Goal: Task Accomplishment & Management: Manage account settings

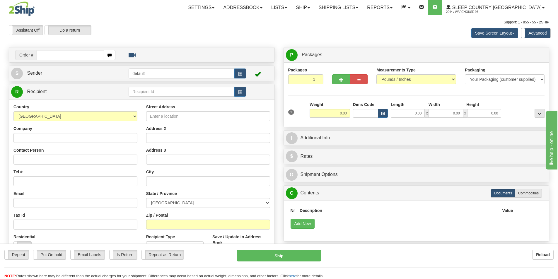
drag, startPoint x: 0, startPoint y: 0, endPoint x: 67, endPoint y: 55, distance: 86.3
click at [67, 55] on input "text" at bounding box center [70, 55] width 67 height 10
type input "202I148113"
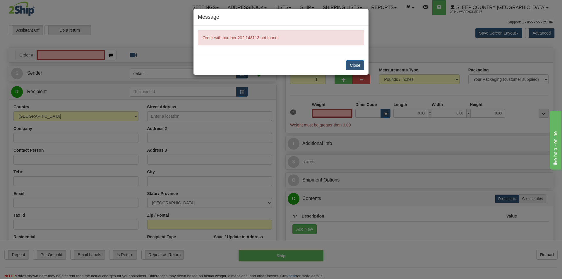
type input "0.00"
click at [352, 62] on button "Close" at bounding box center [355, 65] width 18 height 10
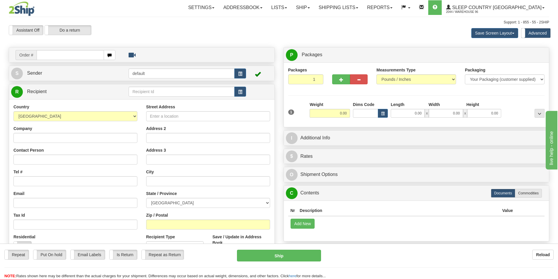
drag, startPoint x: 0, startPoint y: 0, endPoint x: 89, endPoint y: 55, distance: 105.0
click at [89, 55] on input "text" at bounding box center [70, 55] width 67 height 10
type input "202I148113"
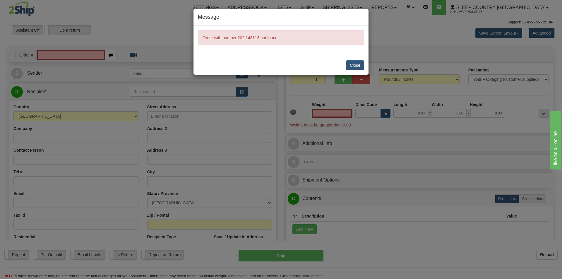
type input "0.00"
click at [356, 63] on button "Close" at bounding box center [355, 65] width 18 height 10
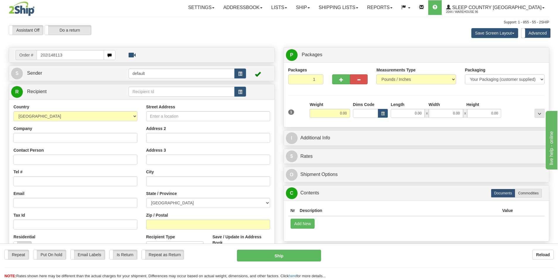
type input "202I148113"
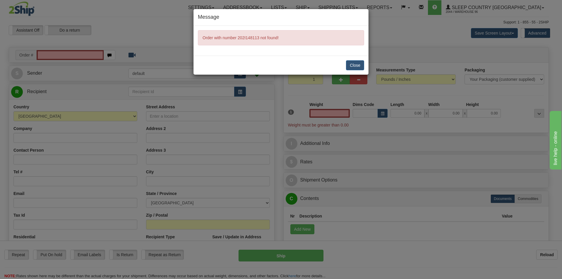
type input "0.00"
click at [356, 56] on div "Close" at bounding box center [280, 65] width 175 height 19
click at [352, 61] on button "Close" at bounding box center [355, 65] width 18 height 10
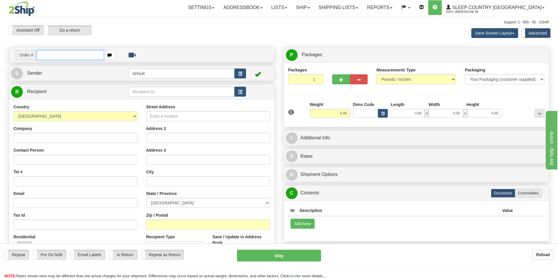
click at [79, 53] on input "text" at bounding box center [70, 55] width 67 height 10
paste input "204C417071"
type input "204C417071"
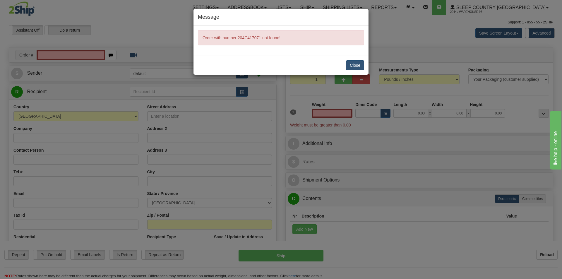
type input "0.00"
click at [359, 64] on button "Close" at bounding box center [355, 65] width 18 height 10
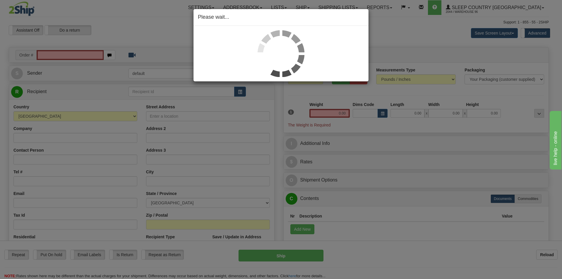
click at [63, 56] on div "Please wait..." at bounding box center [281, 139] width 562 height 279
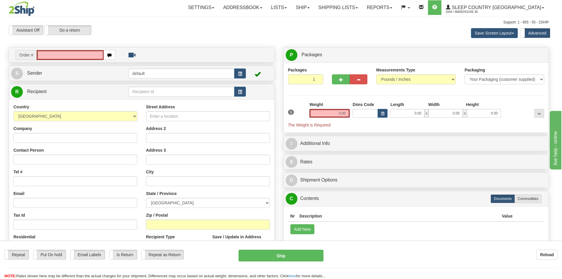
click at [63, 56] on body "Training Course Close Toggle navigation Settings Shipping Preferences New Recip…" at bounding box center [281, 139] width 562 height 279
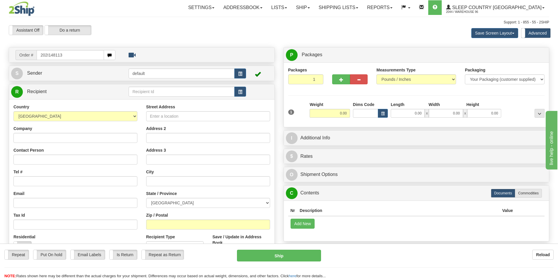
type input "202I148113"
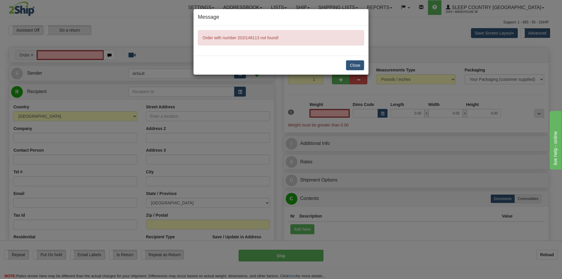
type input "0.00"
drag, startPoint x: 356, startPoint y: 69, endPoint x: 352, endPoint y: 63, distance: 7.4
click at [352, 63] on button "Close" at bounding box center [355, 65] width 18 height 10
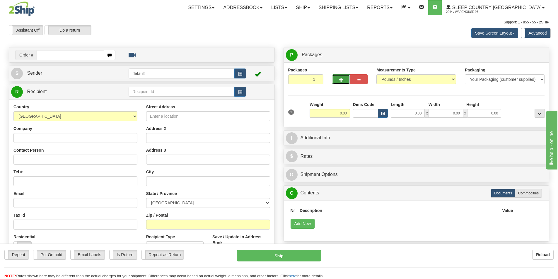
click at [346, 84] on button "button" at bounding box center [341, 79] width 18 height 10
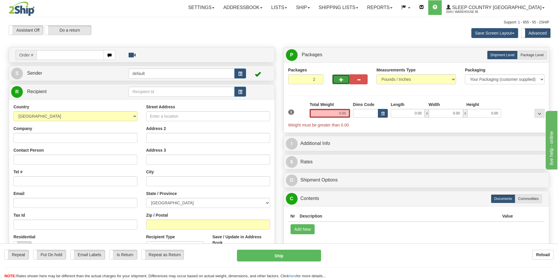
click at [346, 80] on button "button" at bounding box center [341, 79] width 18 height 10
type input "4"
click at [48, 132] on div "Company" at bounding box center [75, 134] width 124 height 17
click at [50, 134] on input "Company" at bounding box center [75, 138] width 124 height 10
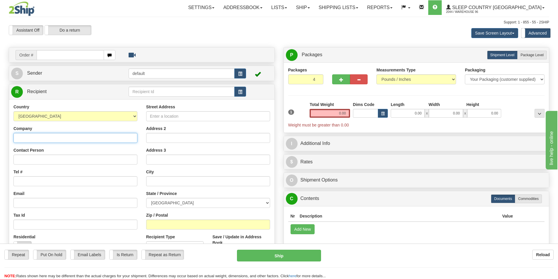
paste input "JON ROBERT"
type input "JON ROBERT"
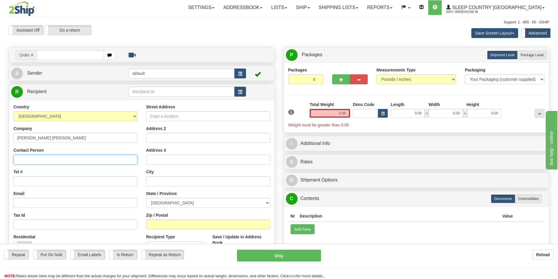
click at [29, 160] on input "Contact Person" at bounding box center [75, 160] width 124 height 10
paste input "JON ROBERT"
type input "JON ROBERT"
click at [45, 177] on input "Tel #" at bounding box center [75, 181] width 124 height 10
paste input "431 373-2931"
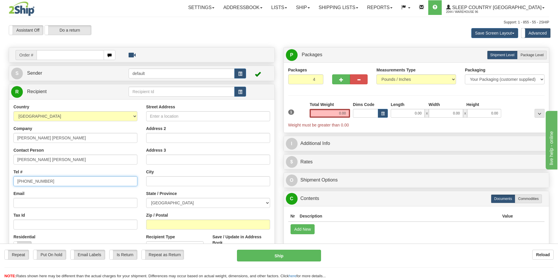
type input "431 373-2931"
click at [42, 198] on input "Email" at bounding box center [75, 203] width 124 height 10
paste input "jon@crushirte.com"
type input "jon@crushirte.com"
click at [112, 105] on div "Country AFGHANISTAN ALAND ISLANDS ALBANIA ALGERIA AMERICAN SAMOA ANDORRA ANGOLA…" at bounding box center [75, 112] width 124 height 17
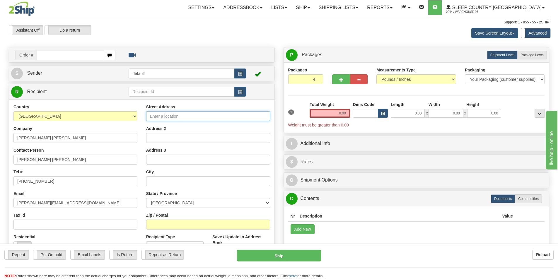
click at [165, 119] on input "Street Address" at bounding box center [208, 116] width 124 height 10
click at [162, 114] on input "Street Address" at bounding box center [208, 116] width 124 height 10
paste input "24 BEAUDRY BAY"
type input "24 BEAUDRY BAY"
click at [152, 211] on div "Street Address 24 BEAUDRY BAY Address 2 Address 3 City State / Province ALBERTA…" at bounding box center [208, 182] width 133 height 157
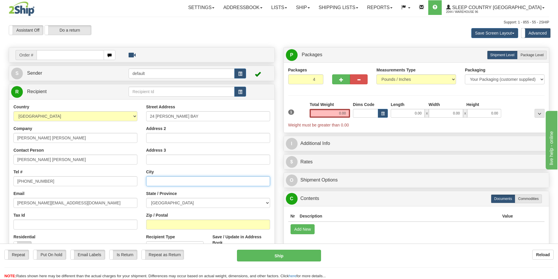
click at [157, 183] on input "text" at bounding box center [208, 181] width 124 height 10
paste input "WINNIPEG"
type input "WINNIPEG"
click at [202, 265] on div "Repeat Repeat Put On hold Put On hold Print Order Slip Print Order Slip Email L…" at bounding box center [279, 264] width 558 height 29
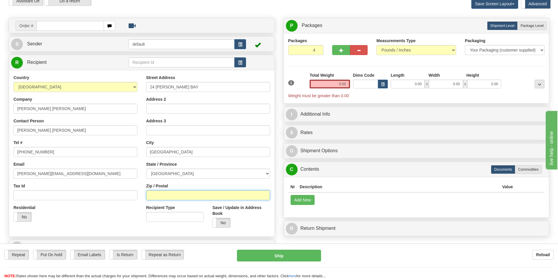
click at [181, 196] on input "Zip / Postal" at bounding box center [208, 195] width 124 height 10
paste input "R3X 1Y7"
type input "R3X 1Y7"
click at [177, 172] on select "ALBERTA BRITISH COLUMBIA MANITOBA NEW BRUNSWICK NEWFOUNDLAND NOVA SCOTIA NUNAVU…" at bounding box center [208, 174] width 124 height 10
select select "MB"
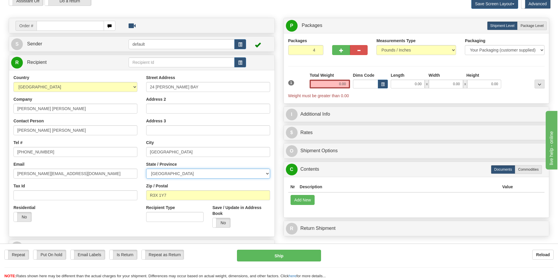
click at [146, 169] on select "ALBERTA BRITISH COLUMBIA MANITOBA NEW BRUNSWICK NEWFOUNDLAND NOVA SCOTIA NUNAVU…" at bounding box center [208, 174] width 124 height 10
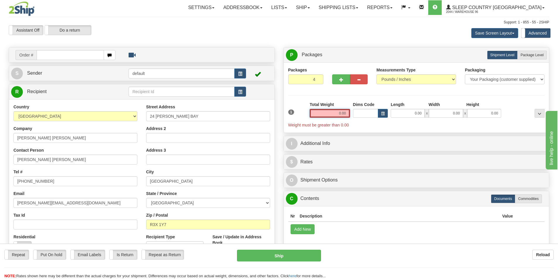
click at [342, 114] on input "0.00" at bounding box center [329, 113] width 40 height 9
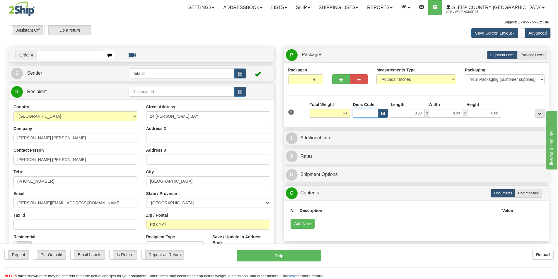
type input "50.00"
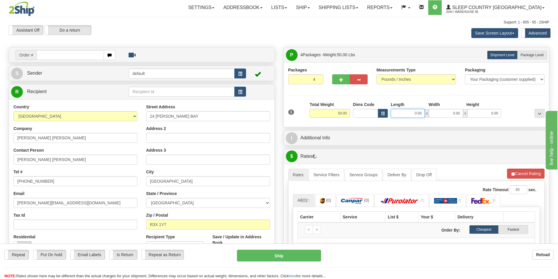
click at [411, 112] on input "0.00" at bounding box center [407, 113] width 34 height 9
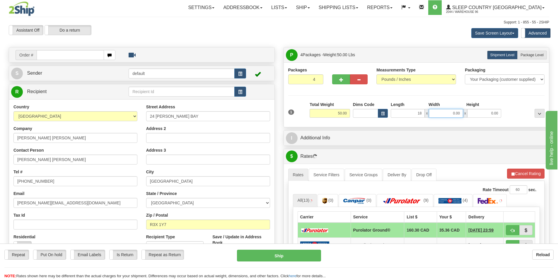
type input "18.00"
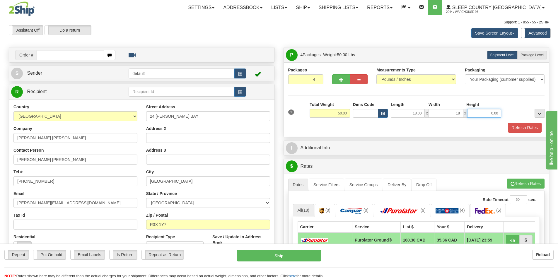
type input "18.00"
type input "42.00"
click at [527, 52] on label "Package Level Pack.." at bounding box center [532, 55] width 30 height 9
radio input "true"
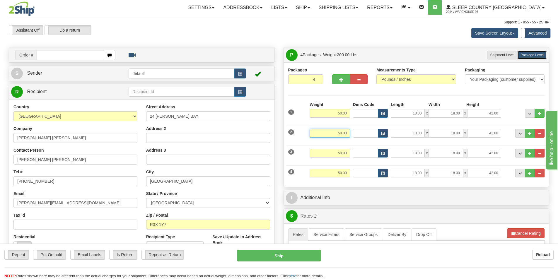
click at [337, 132] on input "50.00" at bounding box center [329, 133] width 40 height 9
click at [401, 131] on input "18.00" at bounding box center [407, 133] width 34 height 9
click at [328, 153] on input "50.00" at bounding box center [329, 153] width 40 height 9
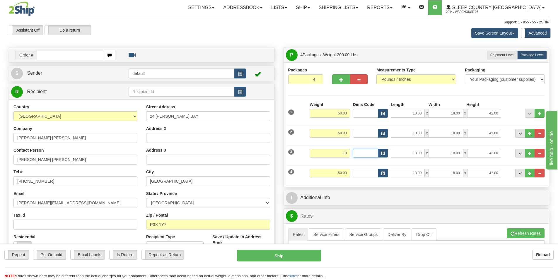
type input "10.00"
click at [416, 149] on input "18.00" at bounding box center [407, 153] width 34 height 9
type input "25.00"
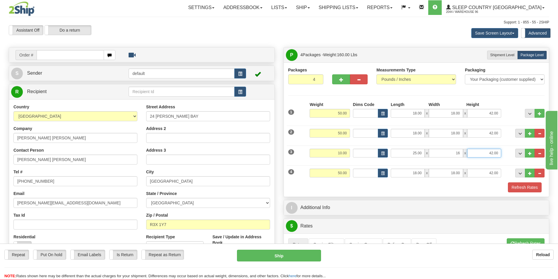
type input "16.00"
type input "11.00"
click at [348, 174] on input "50.00" at bounding box center [329, 173] width 40 height 9
type input "8.00"
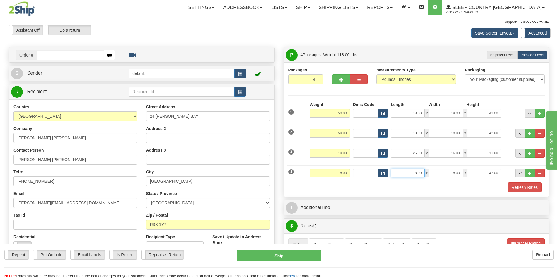
click at [416, 174] on input "18.00" at bounding box center [407, 173] width 34 height 9
type input "21.00"
type input "15.00"
type input "9.00"
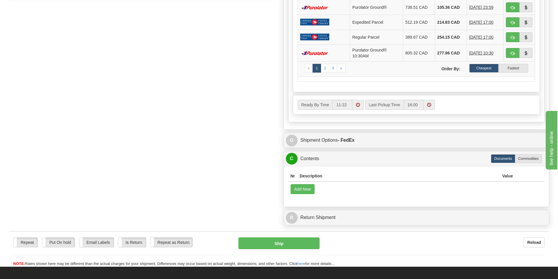
scroll to position [322, 0]
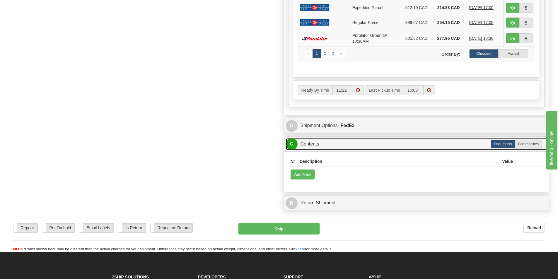
click at [394, 142] on link "C Contents" at bounding box center [416, 144] width 261 height 12
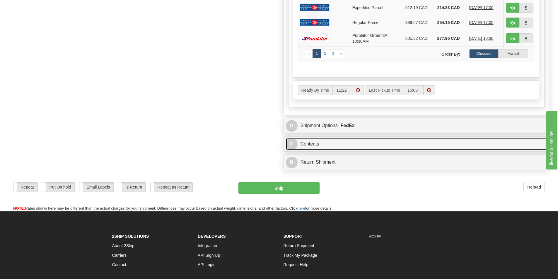
scroll to position [176, 0]
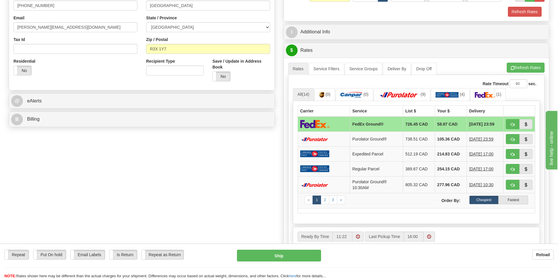
click at [533, 61] on div "A change has been made which could impact your rate estimate. To ensure the est…" at bounding box center [416, 159] width 265 height 203
click at [533, 64] on button "Refresh Rates" at bounding box center [525, 68] width 38 height 10
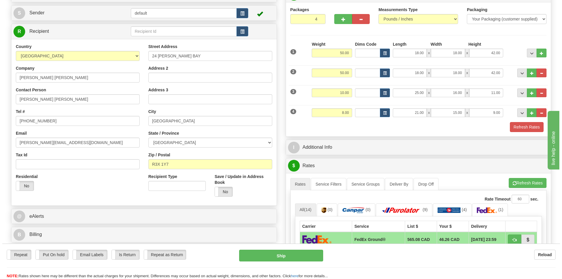
scroll to position [59, 0]
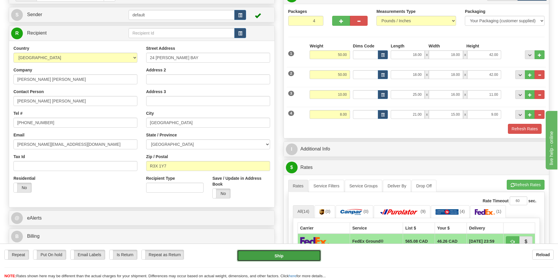
click at [280, 258] on button "Ship" at bounding box center [279, 256] width 84 height 12
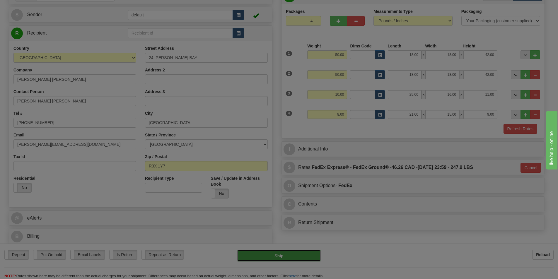
type input "92"
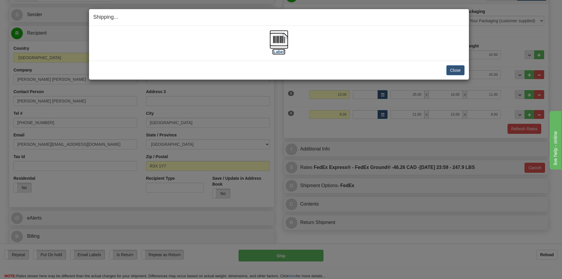
click at [275, 41] on img at bounding box center [279, 39] width 19 height 19
click at [456, 70] on button "Close" at bounding box center [455, 70] width 18 height 10
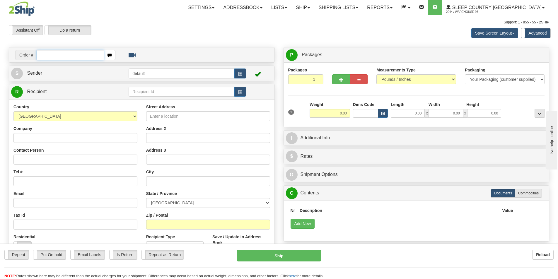
click at [83, 51] on input "text" at bounding box center [70, 55] width 67 height 10
type input "9000I133761"
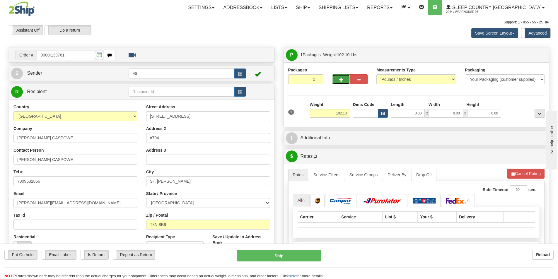
click at [338, 78] on button "button" at bounding box center [341, 79] width 18 height 10
type input "2"
click at [410, 112] on input "0.00" at bounding box center [407, 113] width 34 height 9
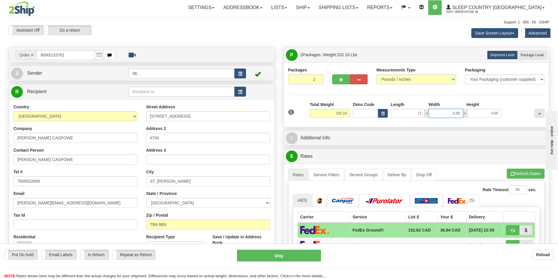
type input "71.00"
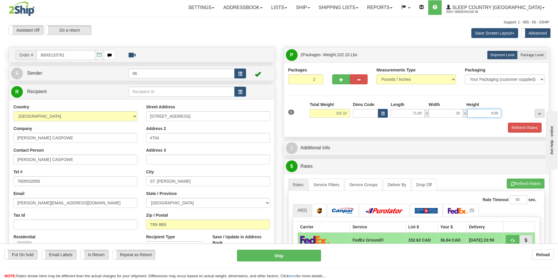
type input "16.00"
type input "10.00"
click at [527, 52] on label "Package Level Pack.." at bounding box center [532, 55] width 30 height 9
radio input "true"
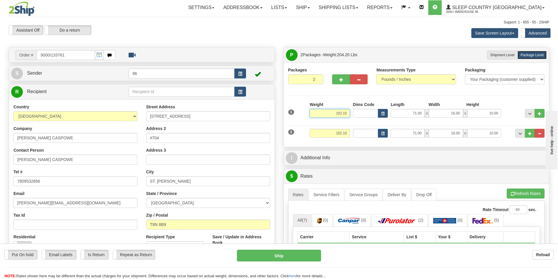
click at [337, 115] on input "102.10" at bounding box center [329, 113] width 40 height 9
type input "51.00"
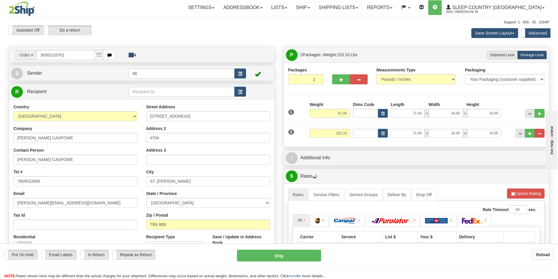
click at [341, 139] on div "Weight 102.10" at bounding box center [329, 135] width 43 height 13
click at [335, 133] on input "102.10" at bounding box center [329, 133] width 40 height 9
click at [337, 134] on input "51102.10" at bounding box center [329, 133] width 40 height 9
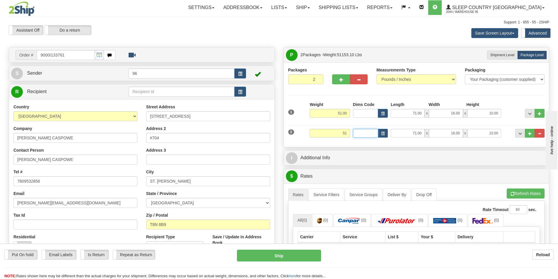
type input "51.00"
click at [406, 131] on input "71.00" at bounding box center [407, 133] width 34 height 9
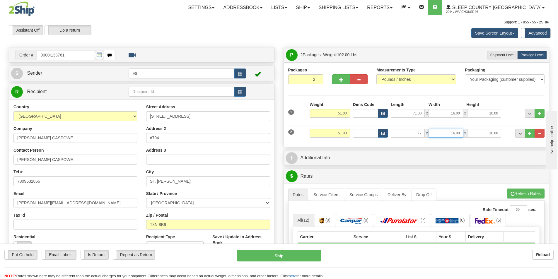
type input "17.00"
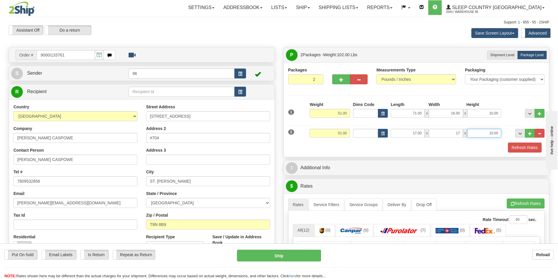
type input "17.00"
type input "42.00"
click at [354, 25] on div at bounding box center [279, 25] width 540 height 0
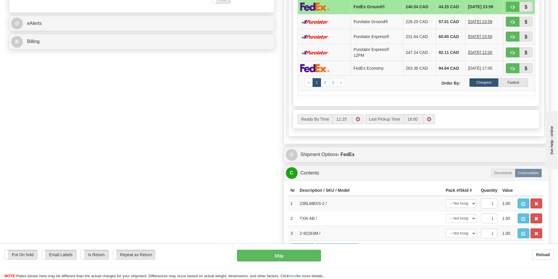
scroll to position [263, 0]
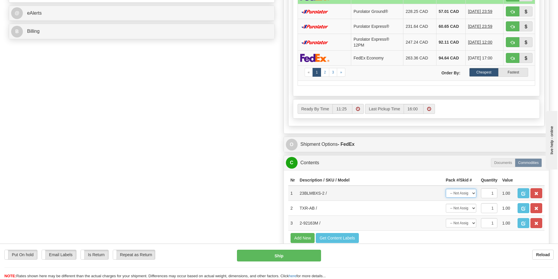
click at [460, 196] on select "-- Not Assigned -- Package 1 Package 2" at bounding box center [460, 193] width 30 height 9
select select "0"
click at [445, 189] on select "-- Not Assigned -- Package 1 Package 2" at bounding box center [460, 193] width 30 height 9
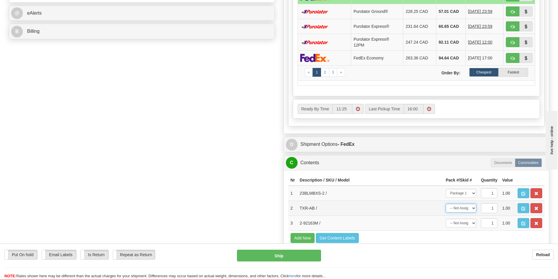
click at [462, 210] on select "-- Not Assigned -- Package 1 Package 2" at bounding box center [460, 208] width 30 height 9
select select "0"
click at [445, 204] on select "-- Not Assigned -- Package 1 Package 2" at bounding box center [460, 208] width 30 height 9
click at [463, 226] on select "-- Not Assigned -- Package 1 Package 2" at bounding box center [460, 223] width 30 height 9
select select "1"
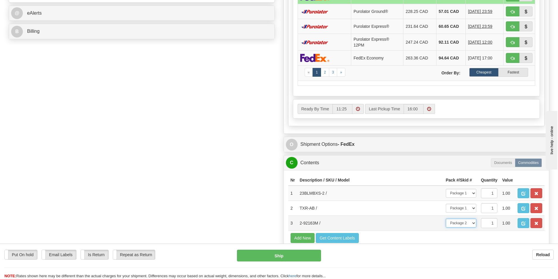
click at [445, 219] on select "-- Not Assigned -- Package 1 Package 2" at bounding box center [460, 223] width 30 height 9
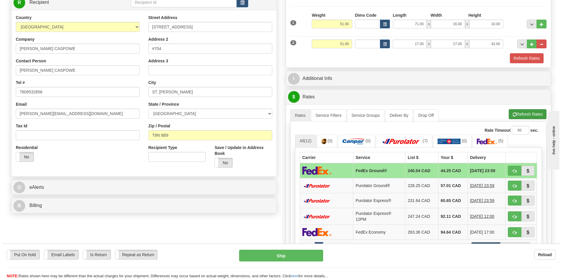
scroll to position [88, 0]
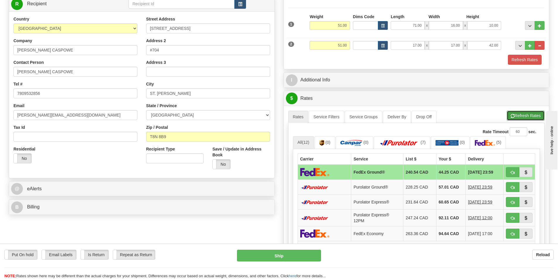
click at [519, 112] on button "Refresh Rates" at bounding box center [525, 116] width 38 height 10
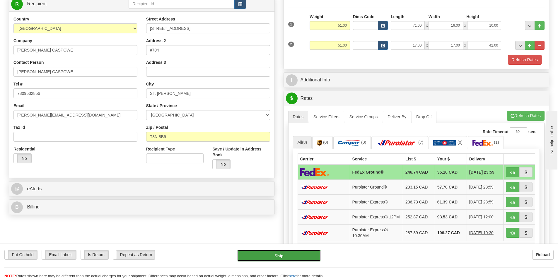
click at [270, 258] on button "Ship" at bounding box center [279, 256] width 84 height 12
type input "92"
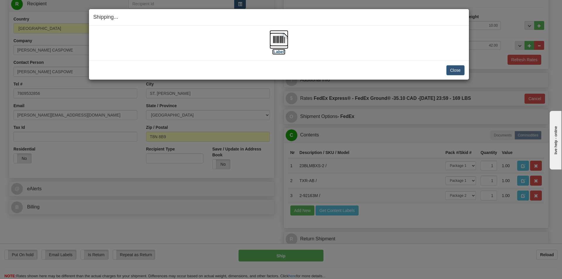
click at [286, 44] on img at bounding box center [279, 39] width 19 height 19
click at [454, 68] on button "Close" at bounding box center [455, 70] width 18 height 10
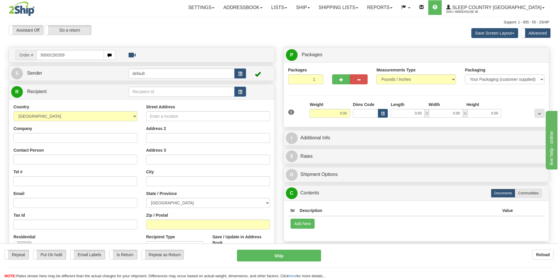
type input "9000I150359"
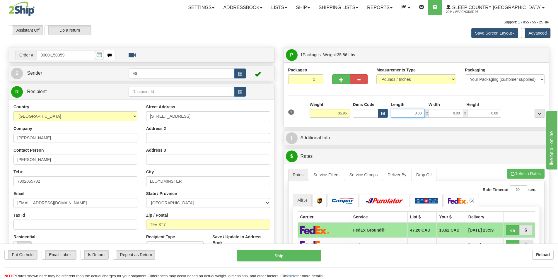
click at [403, 109] on input "0.00" at bounding box center [407, 113] width 34 height 9
type input "15.00"
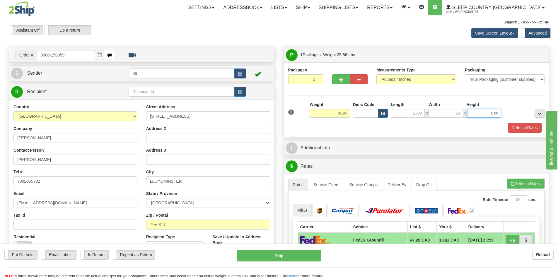
type input "15.00"
type input "42.00"
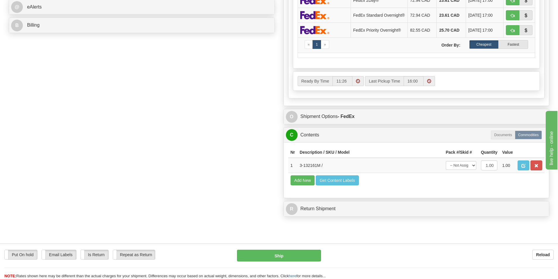
scroll to position [322, 0]
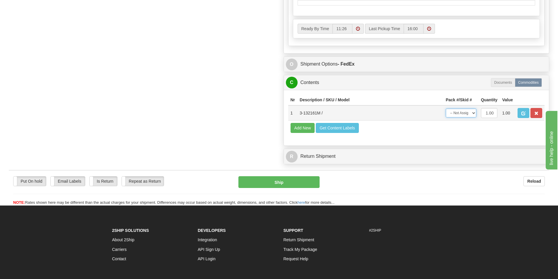
click at [472, 116] on select "-- Not Assigned -- Package 1" at bounding box center [460, 113] width 30 height 9
select select "0"
click at [445, 110] on select "-- Not Assigned -- Package 1" at bounding box center [460, 113] width 30 height 9
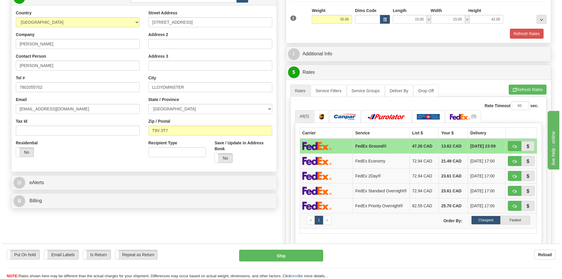
scroll to position [88, 0]
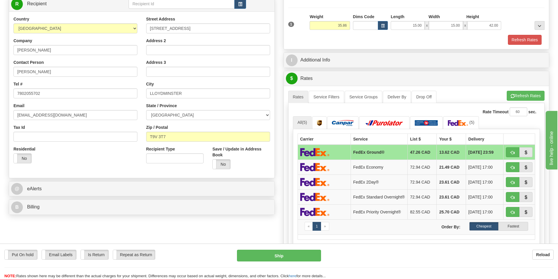
click at [528, 90] on div "A change has been made which could impact your rate estimate. To ensure the est…" at bounding box center [416, 186] width 265 height 201
click at [528, 91] on button "Refresh Rates" at bounding box center [525, 96] width 38 height 10
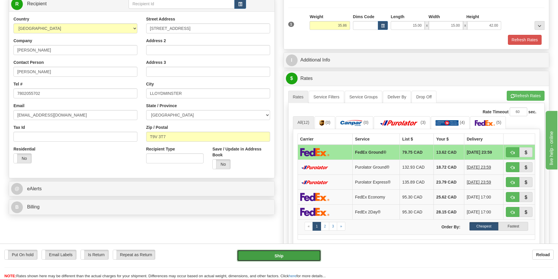
click at [275, 256] on button "Ship" at bounding box center [279, 256] width 84 height 12
type input "92"
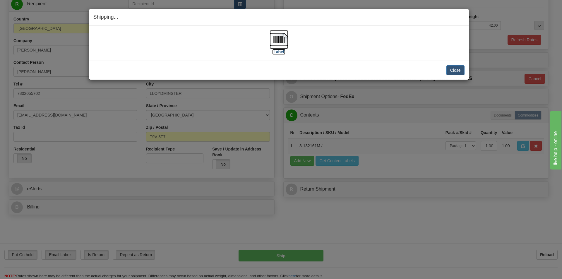
click at [272, 44] on img at bounding box center [279, 39] width 19 height 19
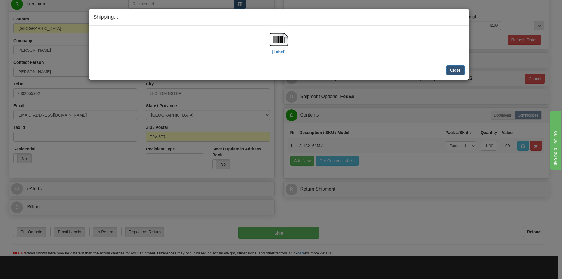
click at [474, 11] on div "Shipping... Your SHIPMENT will EXPIRE in [Label] IMPORTANT NOTICE Embassy / Con…" at bounding box center [281, 139] width 562 height 279
click at [447, 70] on button "Close" at bounding box center [455, 70] width 18 height 10
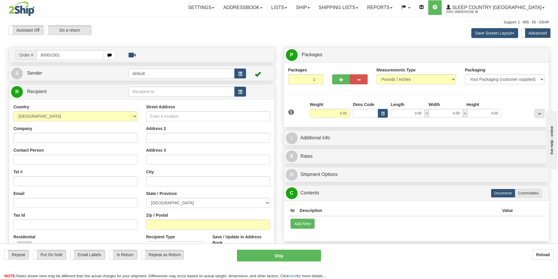
type input "9000I150195"
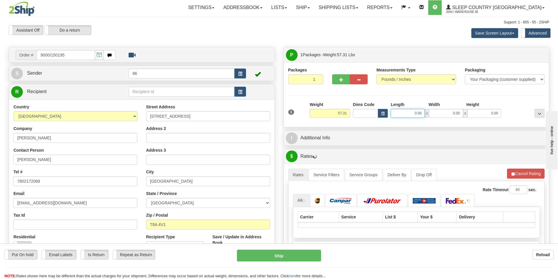
click at [412, 112] on input "0.00" at bounding box center [407, 113] width 34 height 9
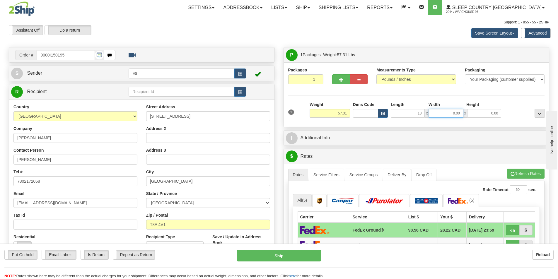
type input "18.00"
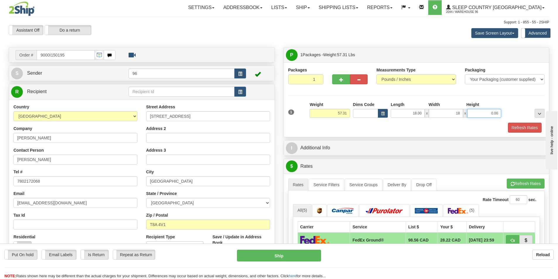
type input "18.00"
type input "42.00"
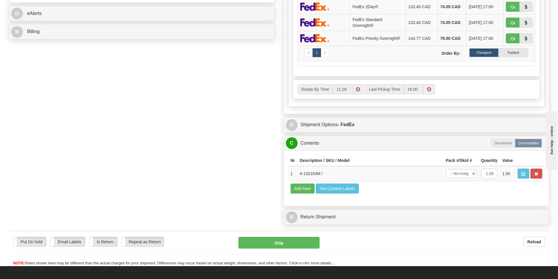
scroll to position [263, 0]
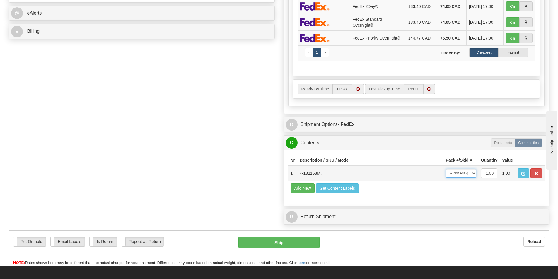
drag, startPoint x: 471, startPoint y: 169, endPoint x: 469, endPoint y: 177, distance: 8.2
click at [471, 169] on select "-- Not Assigned -- Package 1" at bounding box center [460, 173] width 30 height 9
select select "0"
click at [445, 169] on select "-- Not Assigned -- Package 1" at bounding box center [460, 173] width 30 height 9
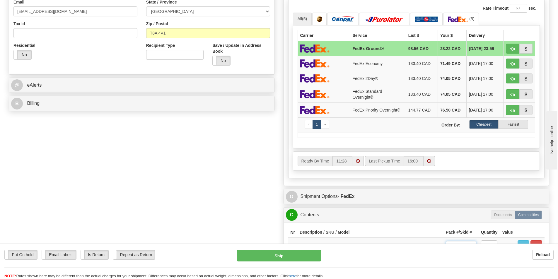
scroll to position [117, 0]
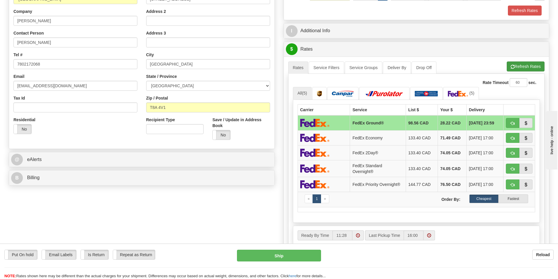
drag, startPoint x: 513, startPoint y: 73, endPoint x: 515, endPoint y: 68, distance: 5.6
click at [513, 73] on ul "Rates Service Filters Service Groups Deliver By Drop Off Pickup Refresh Rates C…" at bounding box center [416, 67] width 256 height 12
click at [515, 68] on button "Refresh Rates" at bounding box center [525, 66] width 38 height 10
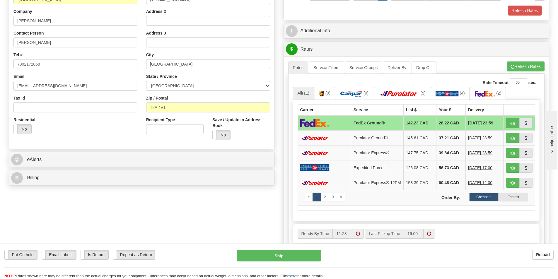
click at [333, 125] on td at bounding box center [323, 122] width 53 height 15
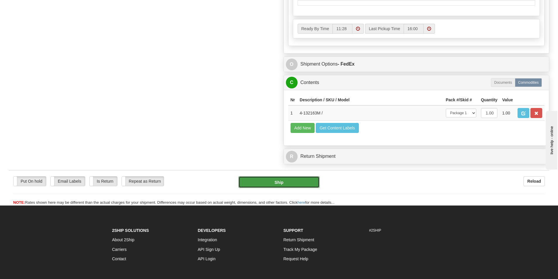
click at [279, 188] on button "Ship" at bounding box center [278, 182] width 81 height 12
type input "92"
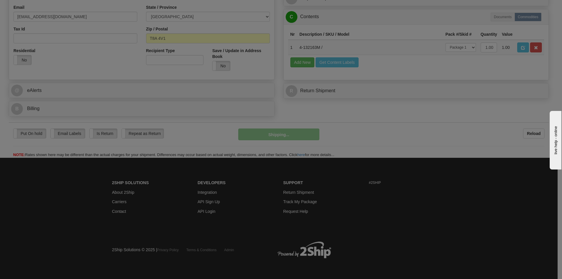
scroll to position [186, 0]
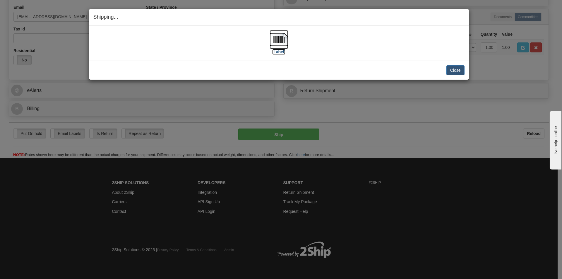
click at [275, 38] on img at bounding box center [279, 39] width 19 height 19
click at [447, 66] on button "Close" at bounding box center [455, 70] width 18 height 10
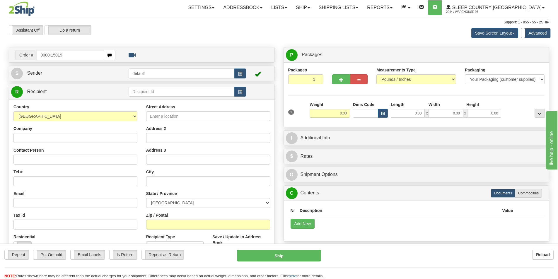
type input "9000I150195"
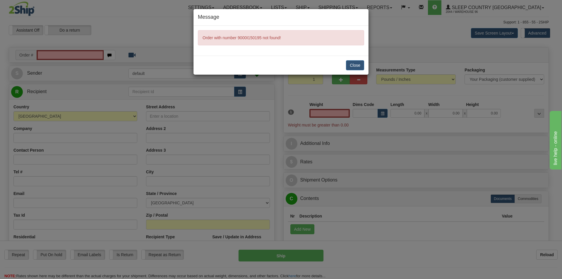
type input "0.00"
click at [348, 68] on button "Close" at bounding box center [355, 65] width 18 height 10
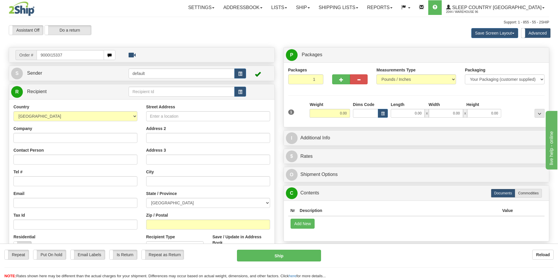
type input "9000I153373"
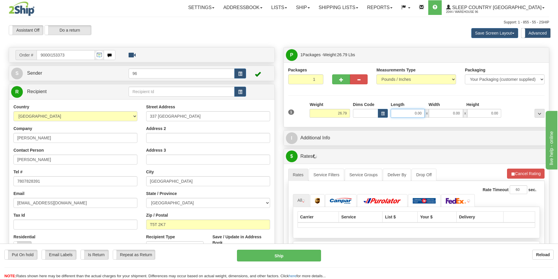
click at [406, 114] on input "0.00" at bounding box center [407, 113] width 34 height 9
type input "13.00"
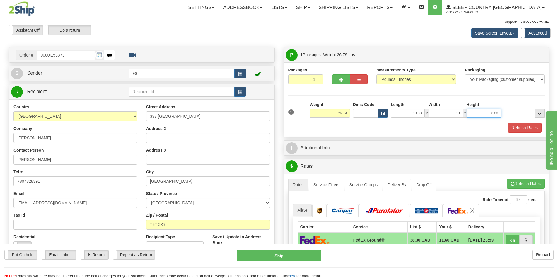
type input "13.00"
type input "1"
type input "40.00"
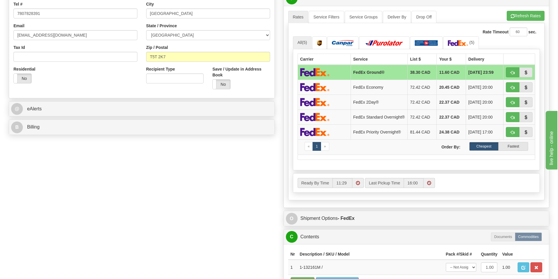
scroll to position [293, 0]
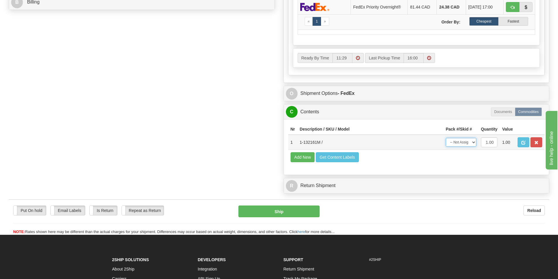
drag, startPoint x: 455, startPoint y: 144, endPoint x: 457, endPoint y: 148, distance: 5.1
click at [455, 144] on select "-- Not Assigned -- Package 1" at bounding box center [460, 142] width 30 height 9
select select "0"
click at [445, 140] on select "-- Not Assigned -- Package 1" at bounding box center [460, 142] width 30 height 9
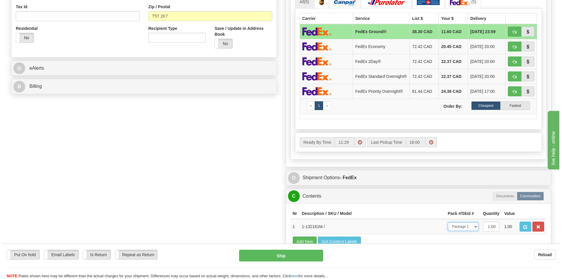
scroll to position [117, 0]
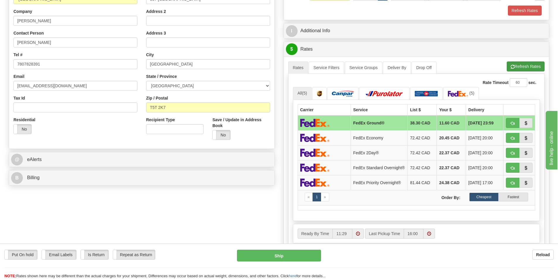
drag, startPoint x: 517, startPoint y: 61, endPoint x: 517, endPoint y: 65, distance: 4.4
click at [517, 61] on div "A change has been made which could impact your rate estimate. To ensure the est…" at bounding box center [416, 156] width 265 height 201
click at [517, 65] on button "Refresh Rates" at bounding box center [525, 66] width 38 height 10
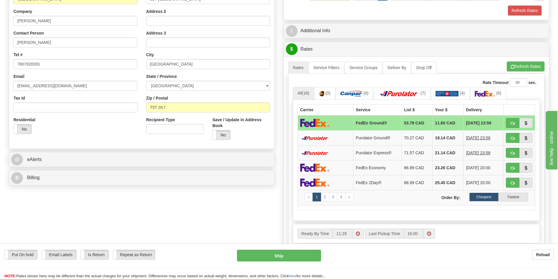
click at [259, 248] on div "Put On hold Put On hold Email Labels Email Labels Edit Is Return Is Return Repe…" at bounding box center [279, 261] width 558 height 35
click at [260, 252] on button "Ship" at bounding box center [279, 256] width 84 height 12
type input "92"
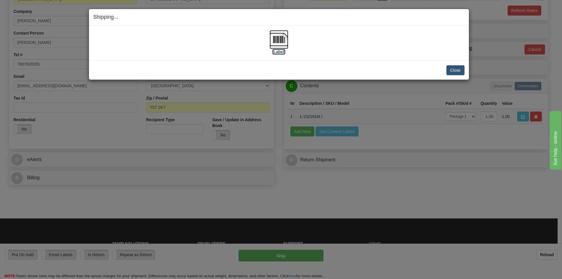
click at [280, 42] on img at bounding box center [279, 39] width 19 height 19
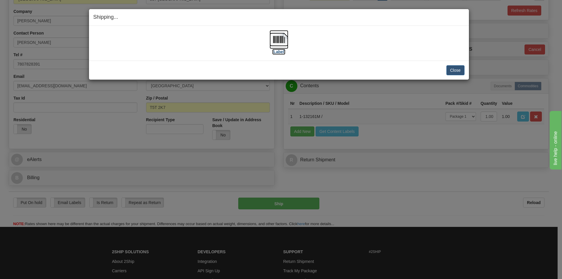
click at [275, 40] on img at bounding box center [279, 39] width 19 height 19
click at [452, 70] on button "Close" at bounding box center [455, 70] width 18 height 10
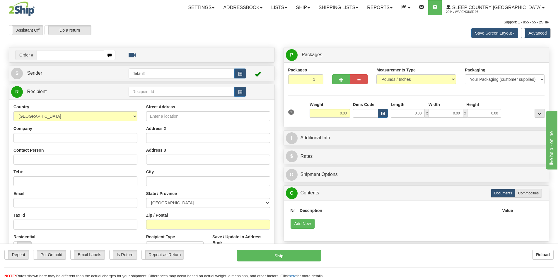
click at [49, 55] on input "text" at bounding box center [70, 55] width 67 height 10
type input "9000I128782"
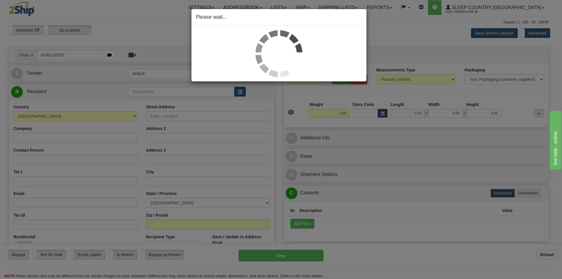
click at [418, 114] on div "Please wait..." at bounding box center [281, 139] width 562 height 279
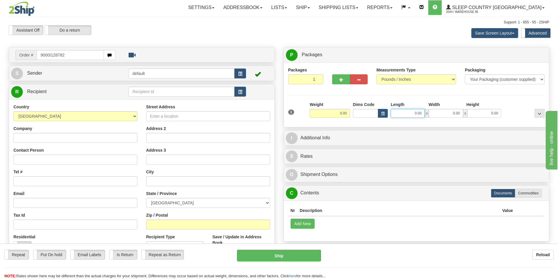
click at [417, 113] on input "0.00" at bounding box center [407, 113] width 34 height 9
type input "18.00"
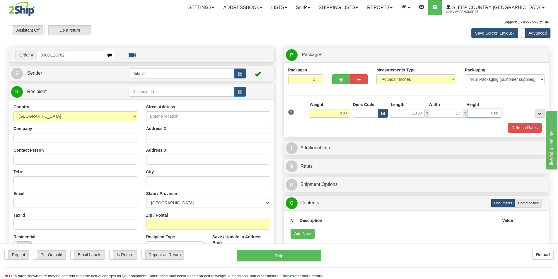
type input "17.00"
type input "8.00"
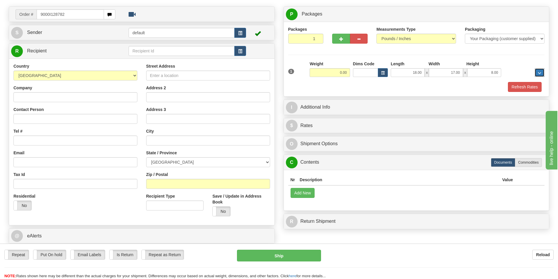
scroll to position [32, 0]
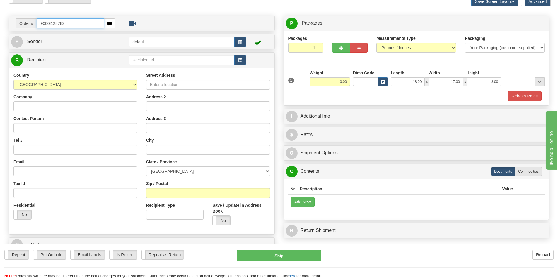
click at [80, 24] on input "9000I128782" at bounding box center [70, 23] width 67 height 10
drag, startPoint x: 80, startPoint y: 24, endPoint x: 0, endPoint y: 30, distance: 80.7
click at [0, 30] on div "Toggle navigation Settings Shipping Preferences Fields Preferences New" at bounding box center [279, 135] width 558 height 335
type input "9000I128782"
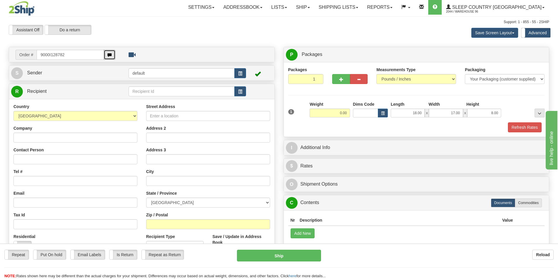
scroll to position [0, 0]
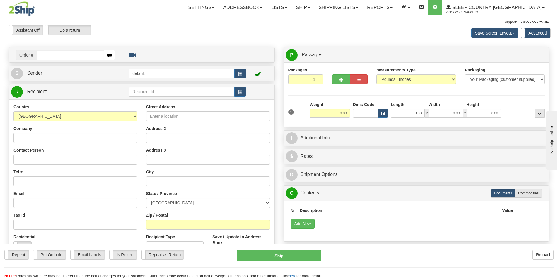
click at [64, 59] on input "text" at bounding box center [70, 55] width 67 height 10
type input "9000I128782"
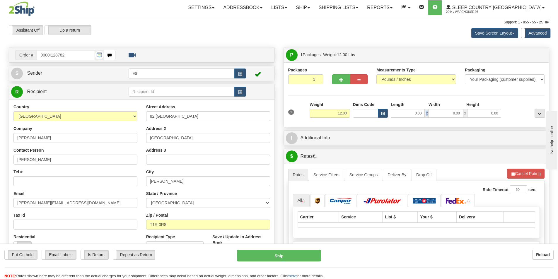
click at [425, 115] on span "x" at bounding box center [426, 113] width 4 height 9
click at [419, 115] on input "0.00" at bounding box center [407, 113] width 34 height 9
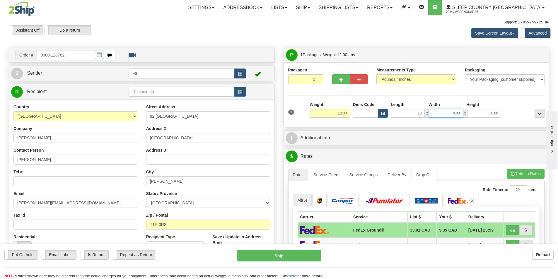
type input "18.00"
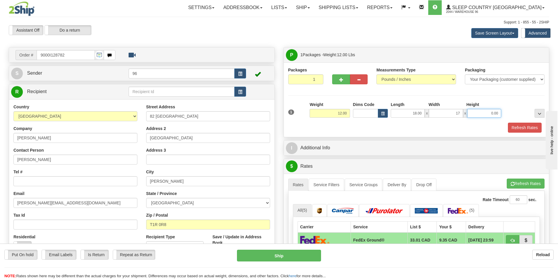
type input "17.00"
type input "8.00"
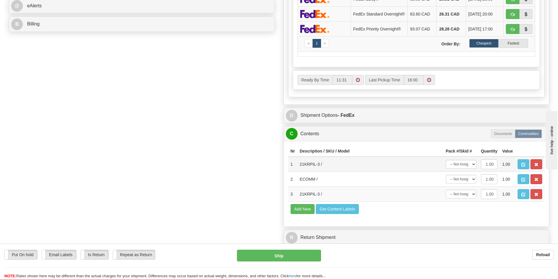
scroll to position [293, 0]
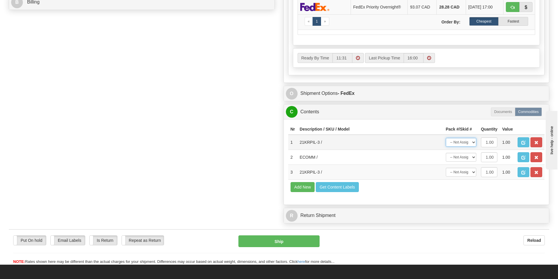
click at [469, 145] on select "-- Not Assigned -- Package 1" at bounding box center [460, 142] width 30 height 9
click at [462, 145] on select "-- Not Assigned -- Package 1" at bounding box center [460, 142] width 30 height 9
select select "0"
click at [445, 140] on select "-- Not Assigned -- Package 1" at bounding box center [460, 142] width 30 height 9
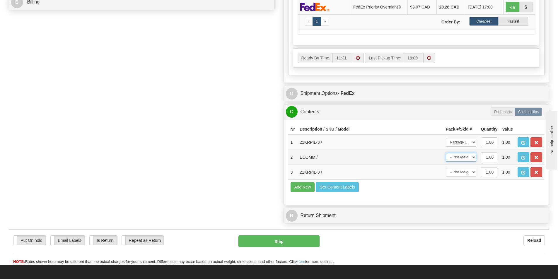
click at [460, 156] on select "-- Not Assigned -- Package 1" at bounding box center [460, 157] width 30 height 9
select select "0"
click at [445, 155] on select "-- Not Assigned -- Package 1" at bounding box center [460, 157] width 30 height 9
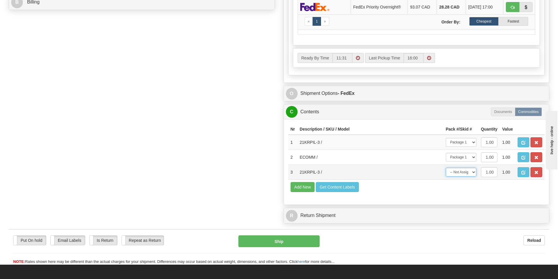
drag, startPoint x: 458, startPoint y: 172, endPoint x: 459, endPoint y: 177, distance: 5.1
click at [458, 172] on select "-- Not Assigned -- Package 1" at bounding box center [460, 172] width 30 height 9
select select "0"
click at [445, 169] on select "-- Not Assigned -- Package 1" at bounding box center [460, 172] width 30 height 9
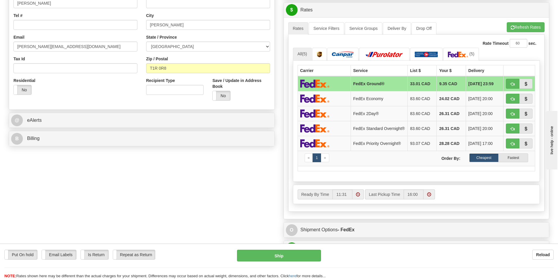
scroll to position [146, 0]
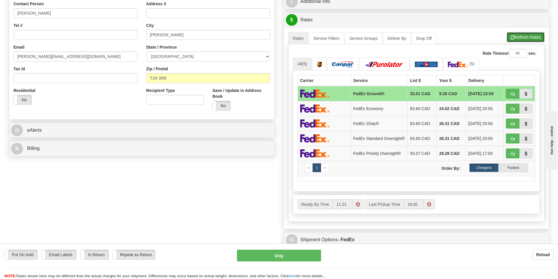
click at [511, 38] on span "button" at bounding box center [512, 38] width 4 height 4
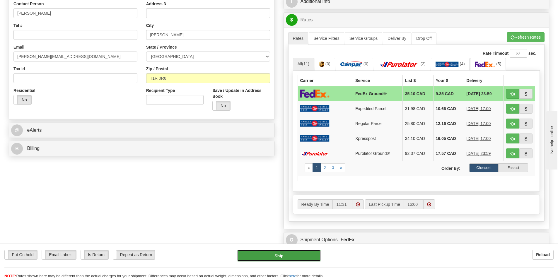
click at [281, 254] on button "Ship" at bounding box center [279, 256] width 84 height 12
type input "92"
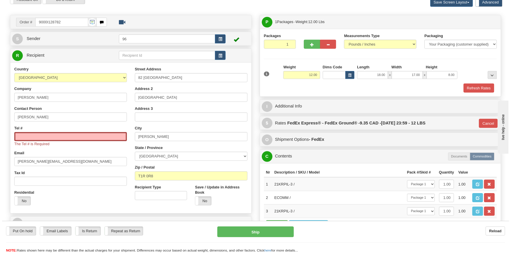
scroll to position [29, 0]
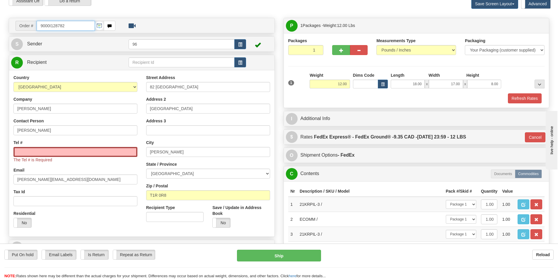
drag, startPoint x: 57, startPoint y: 29, endPoint x: 4, endPoint y: 34, distance: 53.5
click at [4, 34] on div "Toggle navigation Settings Shipping Preferences Fields Preferences New" at bounding box center [279, 144] width 558 height 347
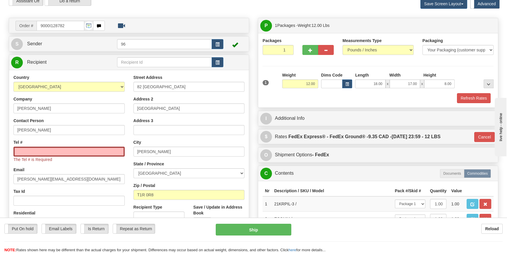
click at [63, 158] on div "The Tel # is Required" at bounding box center [68, 155] width 111 height 16
click at [64, 154] on input "Tel #" at bounding box center [68, 152] width 111 height 10
paste input "403 793-1584"
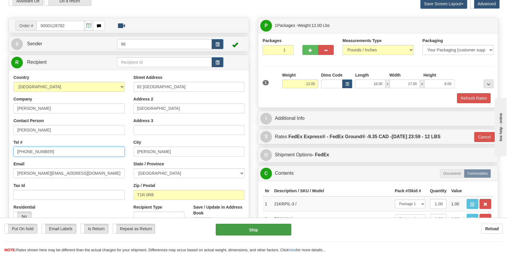
type input "403 793-1584"
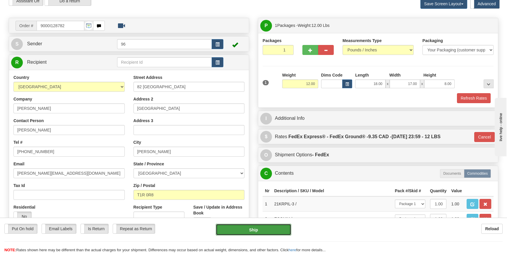
click at [270, 232] on button "Ship" at bounding box center [254, 230] width 76 height 12
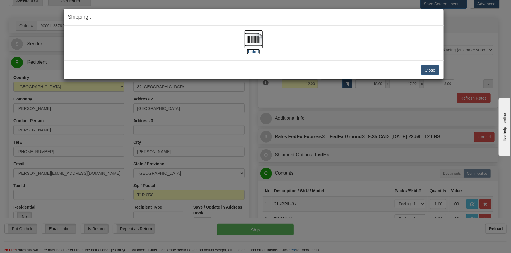
click at [252, 44] on img at bounding box center [253, 39] width 19 height 19
click at [440, 16] on div "Shipping... Your SHIPMENT will EXPIRE in" at bounding box center [254, 17] width 380 height 17
click at [433, 70] on button "Close" at bounding box center [430, 70] width 18 height 10
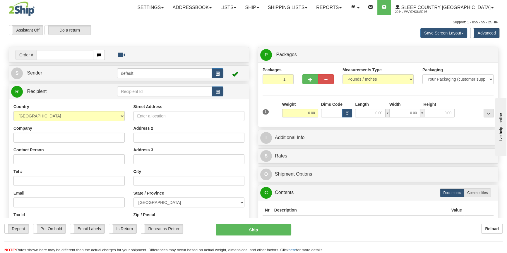
click at [62, 52] on input "text" at bounding box center [65, 55] width 57 height 10
type input "9000I145611"
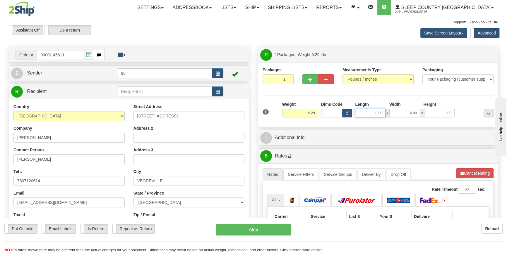
click at [357, 111] on input "0.00" at bounding box center [370, 113] width 30 height 9
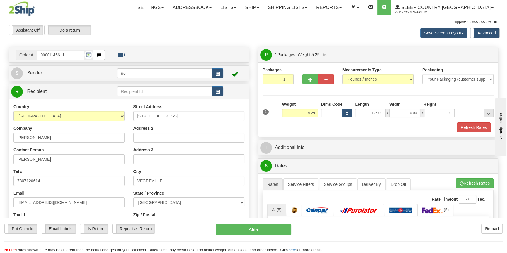
click at [370, 117] on div "1 Weight 5.29 Dims Code x x" at bounding box center [378, 112] width 234 height 21
click at [370, 116] on input "126.00" at bounding box center [370, 113] width 30 height 9
type input "16.00"
click at [412, 114] on input "98.00" at bounding box center [405, 113] width 30 height 9
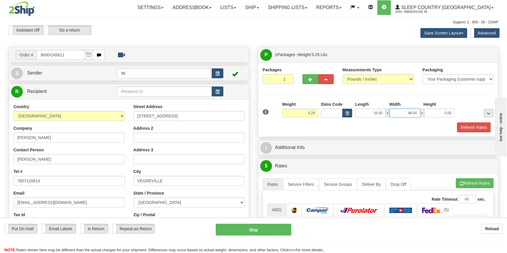
click at [412, 114] on input "98.00" at bounding box center [405, 113] width 30 height 9
type input "9.00"
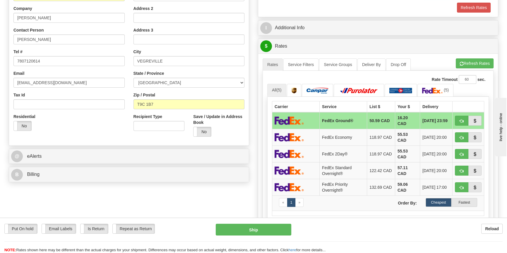
scroll to position [106, 0]
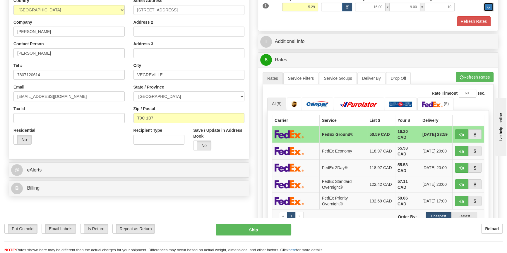
type input "10.00"
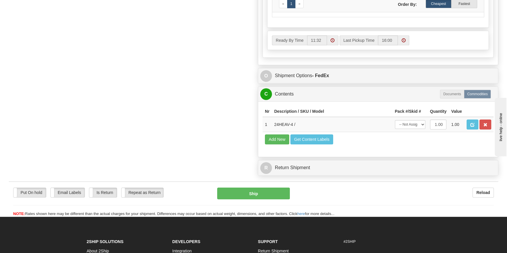
scroll to position [319, 0]
click at [401, 120] on select "-- Not Assigned -- Package 1" at bounding box center [410, 124] width 30 height 9
click at [404, 127] on select "-- Not Assigned -- Package 1" at bounding box center [410, 124] width 30 height 9
select select "0"
click at [395, 120] on select "-- Not Assigned -- Package 1" at bounding box center [410, 124] width 30 height 9
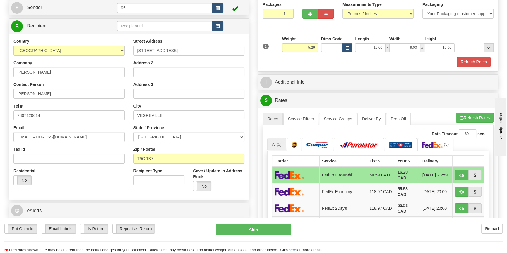
scroll to position [80, 0]
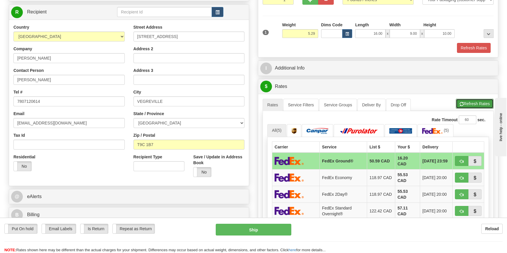
click at [467, 100] on button "Refresh Rates" at bounding box center [475, 104] width 38 height 10
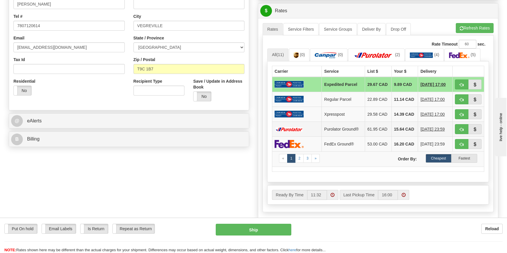
scroll to position [186, 0]
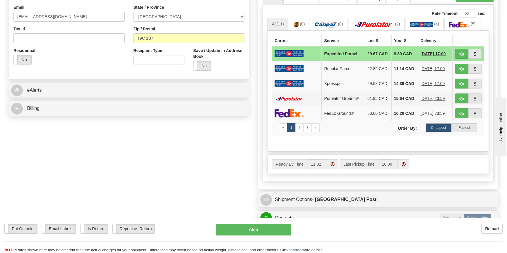
click at [295, 98] on img at bounding box center [289, 99] width 29 height 4
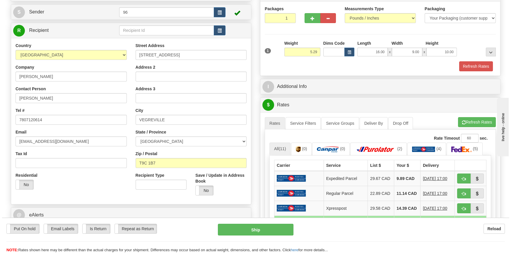
scroll to position [53, 0]
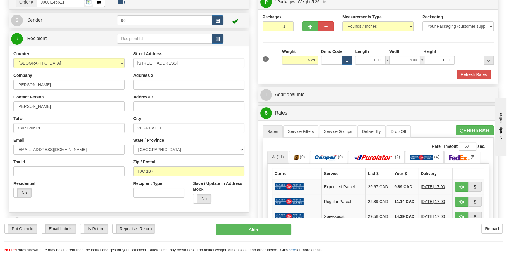
click at [259, 239] on div "Put On hold Put On hold Email Labels Email Labels Edit Is Return Is Return Repe…" at bounding box center [253, 238] width 507 height 29
click at [259, 236] on button "Ship" at bounding box center [254, 230] width 76 height 12
type input "260"
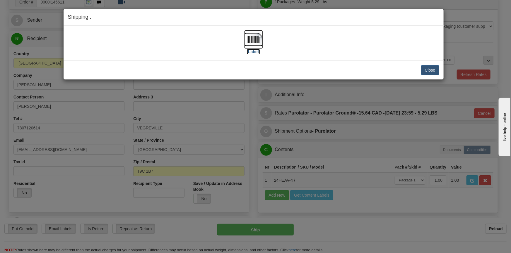
click at [254, 42] on img at bounding box center [253, 39] width 19 height 19
click at [430, 68] on button "Close" at bounding box center [430, 70] width 18 height 10
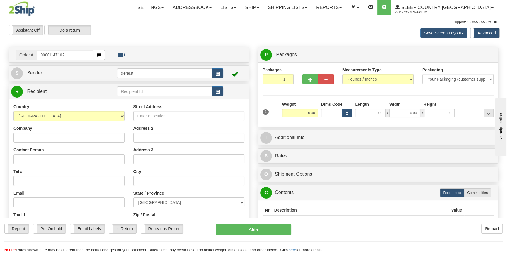
type input "9000I147102"
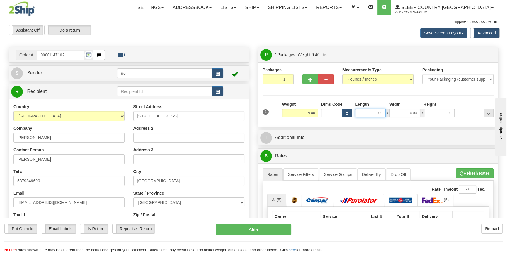
click at [366, 110] on input "0.00" at bounding box center [370, 113] width 30 height 9
click at [373, 111] on input "Length" at bounding box center [370, 113] width 30 height 9
click at [368, 114] on input "Length" at bounding box center [370, 113] width 30 height 9
click at [370, 114] on input "Length" at bounding box center [370, 113] width 30 height 9
click at [374, 112] on input "Length" at bounding box center [370, 113] width 30 height 9
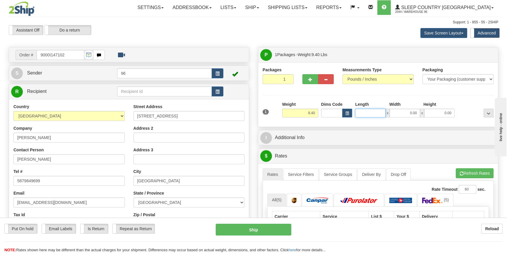
click at [374, 112] on input "Length" at bounding box center [370, 113] width 30 height 9
type input "25.00"
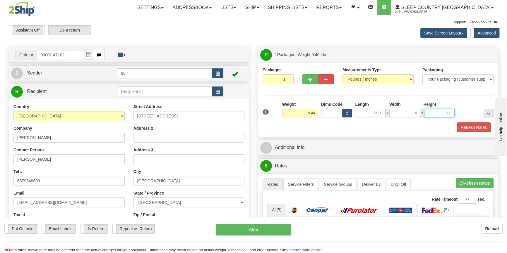
type input "16.00"
type input "11.00"
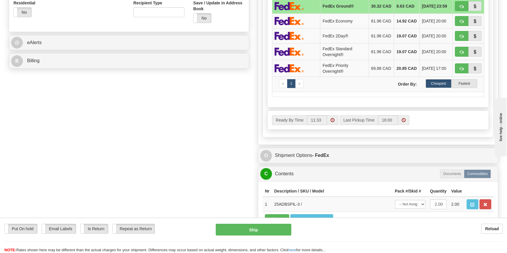
scroll to position [266, 0]
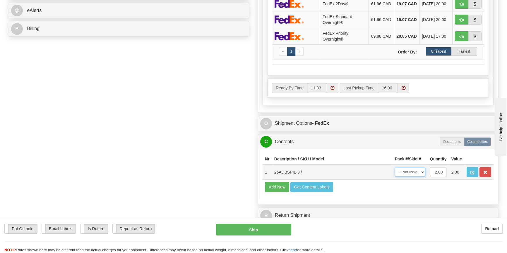
click at [408, 177] on select "-- Not Assigned -- Package 1" at bounding box center [410, 172] width 30 height 9
select select "0"
click at [395, 173] on select "-- Not Assigned -- Package 1" at bounding box center [410, 172] width 30 height 9
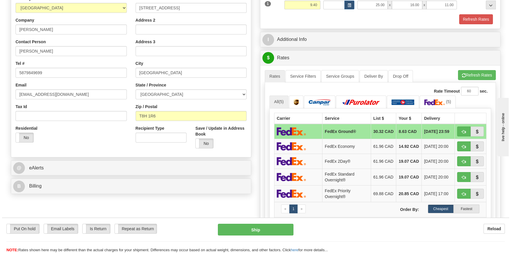
scroll to position [106, 0]
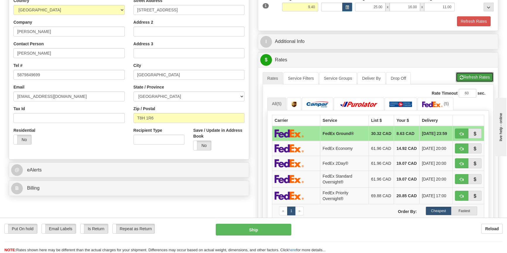
click at [469, 77] on button "Refresh Rates" at bounding box center [475, 77] width 38 height 10
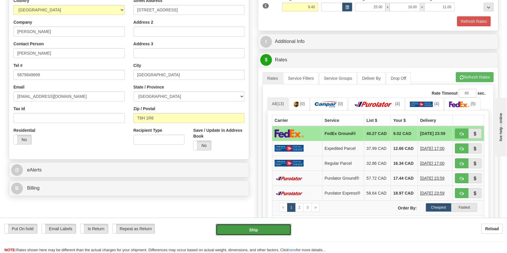
click at [255, 231] on button "Ship" at bounding box center [254, 230] width 76 height 12
type input "92"
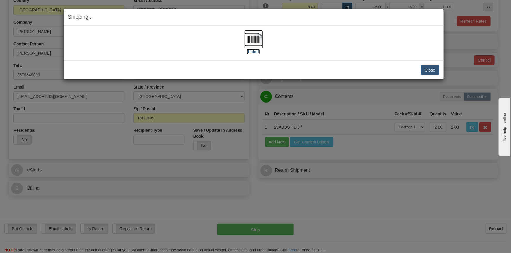
click at [251, 37] on img at bounding box center [253, 39] width 19 height 19
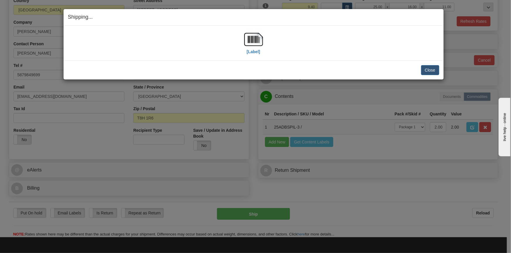
click at [242, 31] on div "[Label]" at bounding box center [253, 43] width 371 height 26
click at [247, 35] on img at bounding box center [253, 39] width 19 height 19
click at [428, 73] on button "Close" at bounding box center [430, 70] width 18 height 10
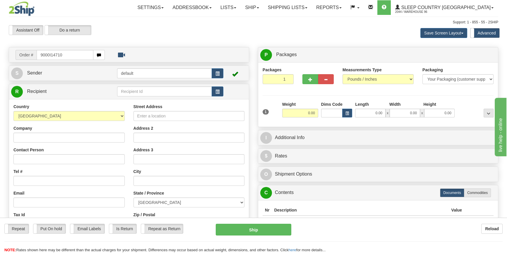
type input "9000I147102"
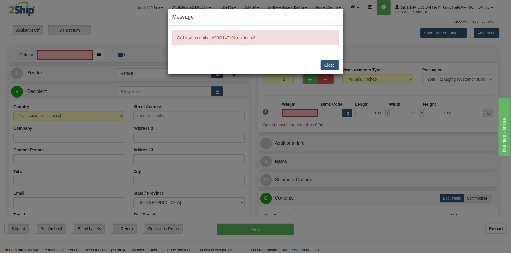
type input "0.00"
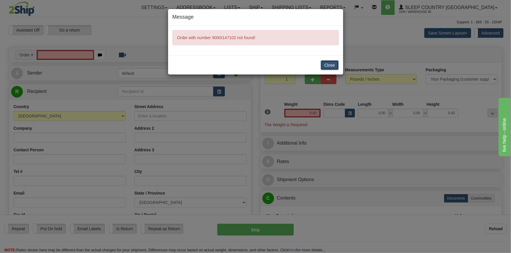
click at [332, 62] on button "Close" at bounding box center [329, 65] width 18 height 10
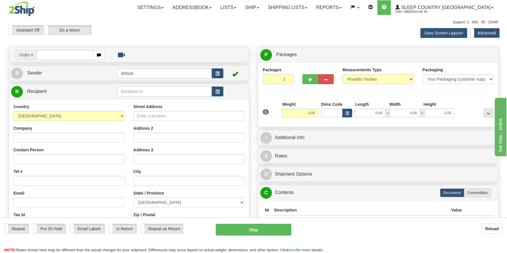
click at [128, 34] on div "Assistant On Assistant Off Do a return Do a return" at bounding box center [108, 30] width 208 height 10
click at [61, 58] on input "text" at bounding box center [65, 55] width 57 height 10
type input "9000I147102"
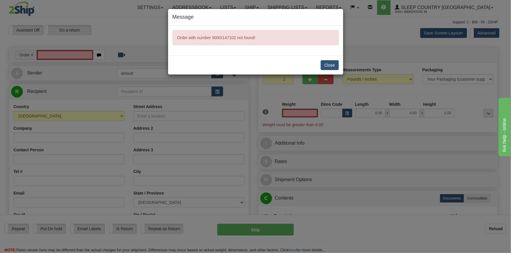
type input "0.00"
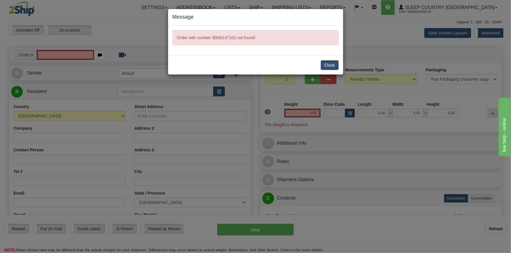
click at [330, 67] on button "Close" at bounding box center [329, 65] width 18 height 10
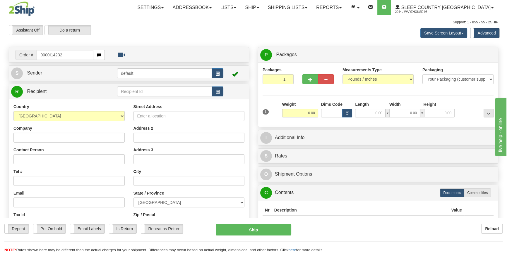
type input "9000I142320"
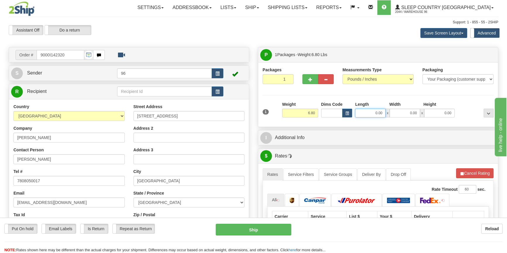
click at [380, 115] on input "0.00" at bounding box center [370, 113] width 30 height 9
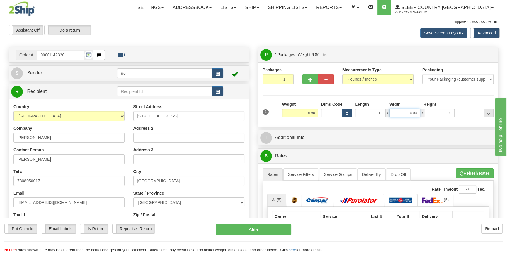
type input "19.00"
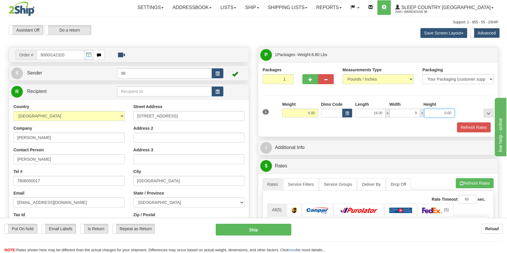
type input "9.00"
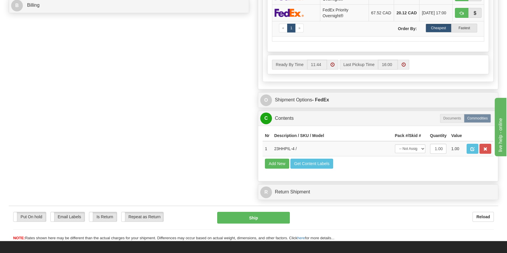
scroll to position [293, 0]
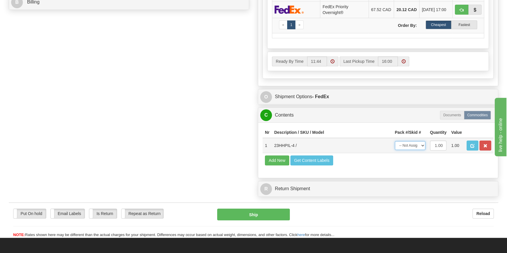
click at [421, 149] on select "-- Not Assigned -- Package 1" at bounding box center [410, 145] width 30 height 9
select select "0"
click at [395, 146] on select "-- Not Assigned -- Package 1" at bounding box center [410, 145] width 30 height 9
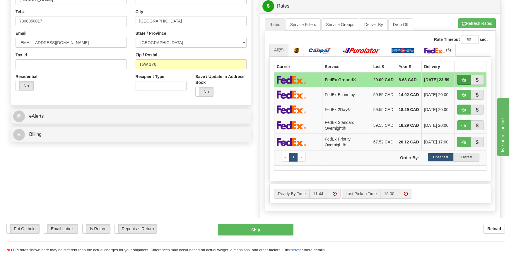
scroll to position [160, 0]
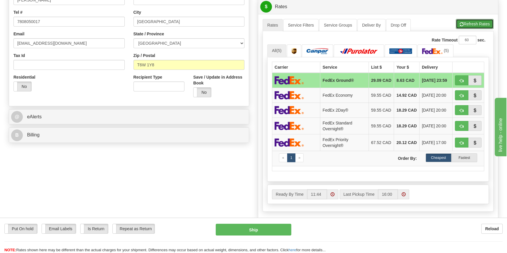
click at [474, 25] on button "Refresh Rates" at bounding box center [475, 24] width 38 height 10
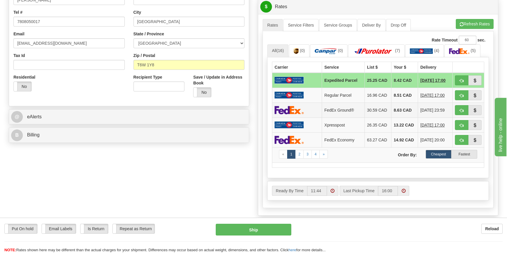
click at [313, 110] on td at bounding box center [297, 110] width 50 height 15
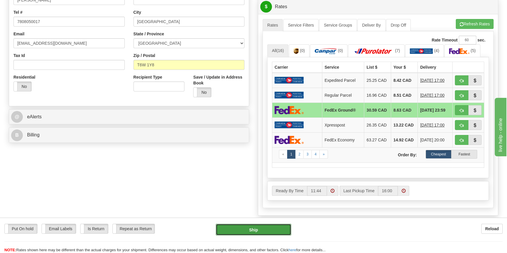
click at [251, 227] on button "Ship" at bounding box center [254, 230] width 76 height 12
type input "92"
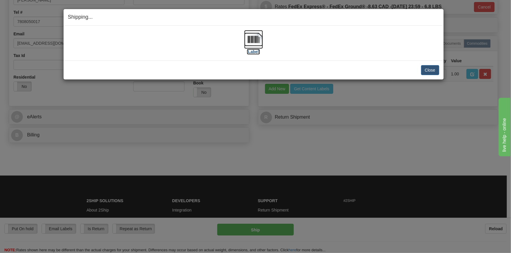
click at [246, 42] on img at bounding box center [253, 39] width 19 height 19
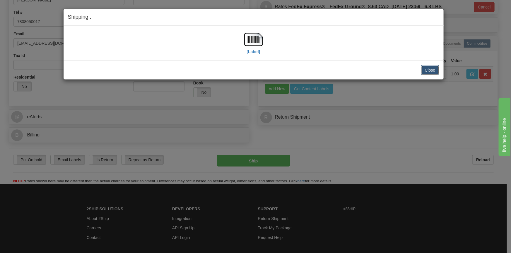
click at [424, 70] on button "Close" at bounding box center [430, 70] width 18 height 10
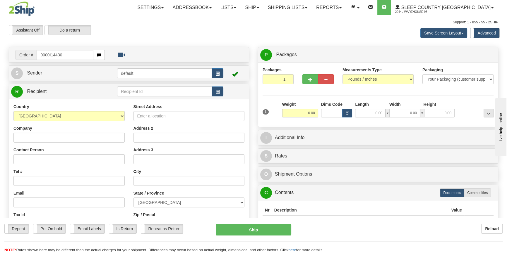
type input "9000I144303"
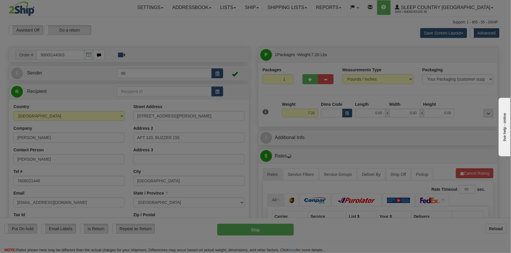
click at [376, 111] on div "Please wait..." at bounding box center [255, 126] width 511 height 253
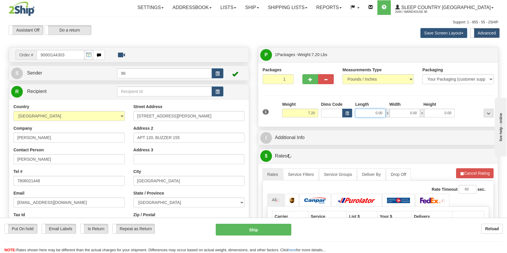
click at [378, 112] on input "0.00" at bounding box center [370, 113] width 30 height 9
type input "19.00"
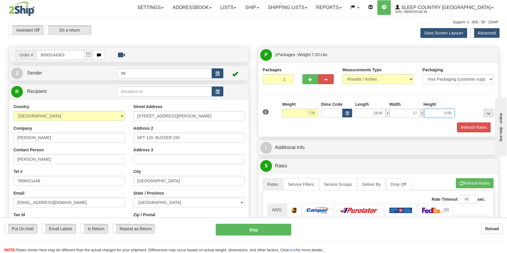
type input "17.00"
type input "8.00"
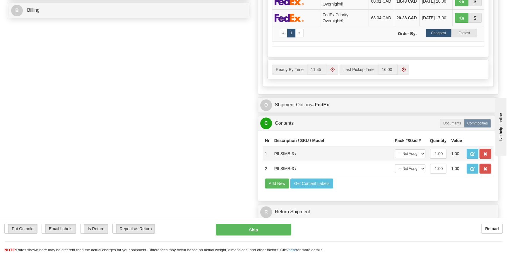
scroll to position [293, 0]
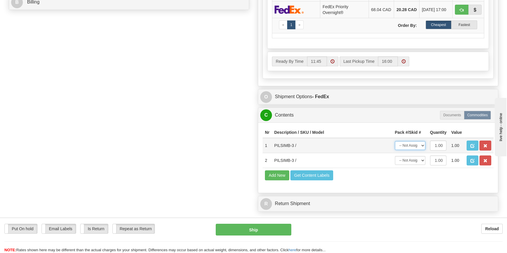
click at [418, 150] on select "-- Not Assigned -- Package 1" at bounding box center [410, 145] width 30 height 9
select select "0"
click at [395, 146] on select "-- Not Assigned -- Package 1" at bounding box center [410, 145] width 30 height 9
click at [413, 163] on select "-- Not Assigned -- Package 1" at bounding box center [410, 160] width 30 height 9
select select "0"
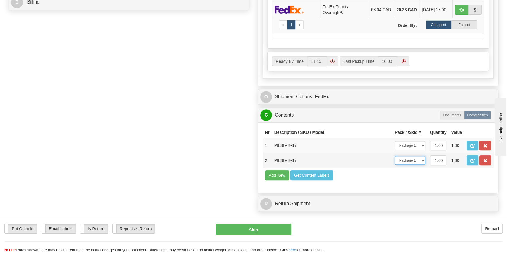
click at [395, 161] on select "-- Not Assigned -- Package 1" at bounding box center [410, 160] width 30 height 9
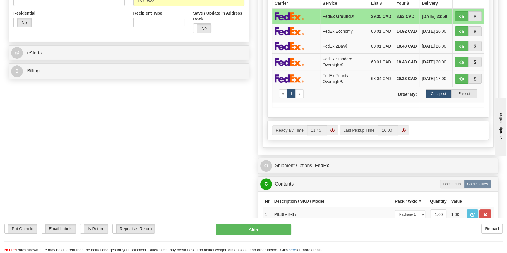
scroll to position [160, 0]
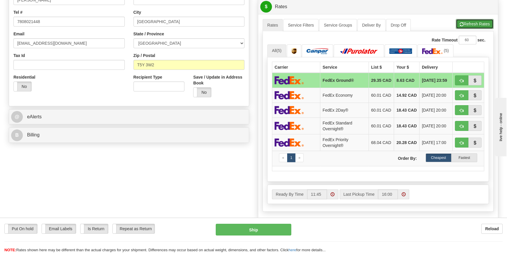
click at [473, 27] on button "Refresh Rates" at bounding box center [475, 24] width 38 height 10
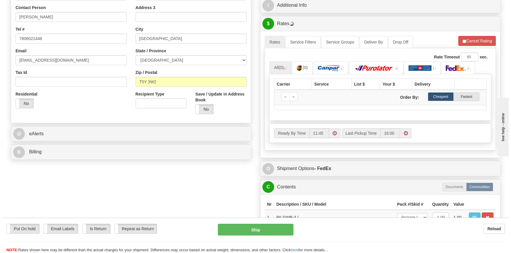
scroll to position [133, 0]
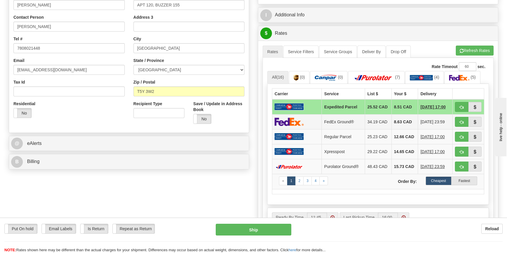
drag, startPoint x: 304, startPoint y: 119, endPoint x: 304, endPoint y: 122, distance: 3.3
click at [304, 119] on td at bounding box center [296, 121] width 49 height 15
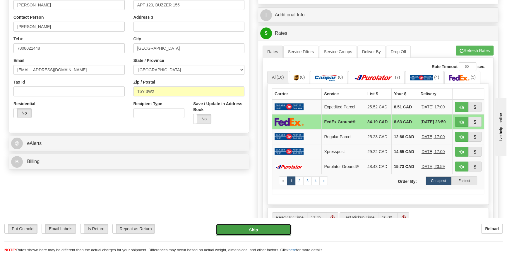
click at [258, 230] on button "Ship" at bounding box center [254, 230] width 76 height 12
type input "92"
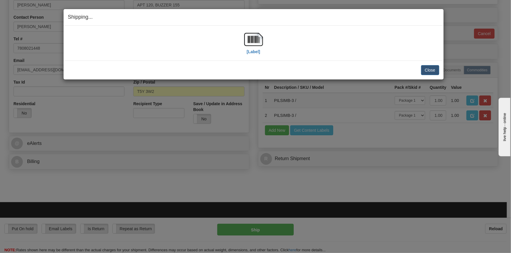
drag, startPoint x: 266, startPoint y: 41, endPoint x: 263, endPoint y: 40, distance: 3.7
click at [264, 41] on div "[Label]" at bounding box center [253, 43] width 371 height 26
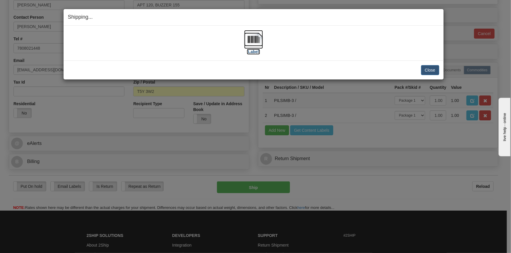
click at [262, 40] on img at bounding box center [253, 39] width 19 height 19
click at [254, 44] on img at bounding box center [253, 39] width 19 height 19
click at [430, 68] on button "Close" at bounding box center [430, 70] width 18 height 10
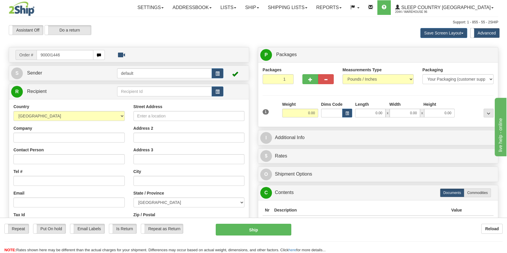
type input "9000I144646"
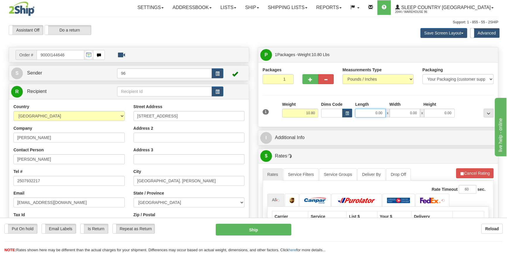
click at [373, 110] on input "0.00" at bounding box center [370, 113] width 30 height 9
type input "12.00"
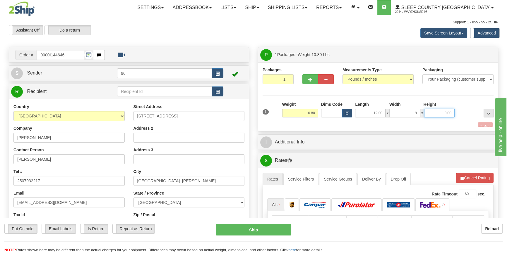
type input "9.00"
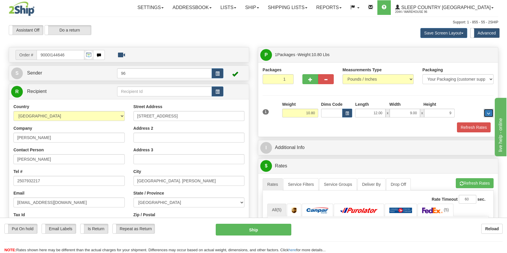
type input "9.00"
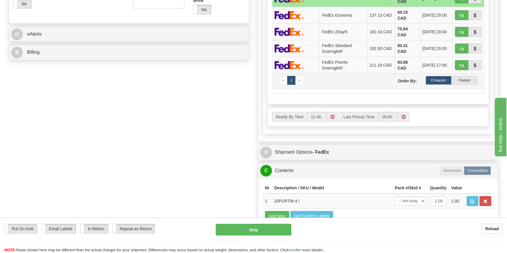
scroll to position [293, 0]
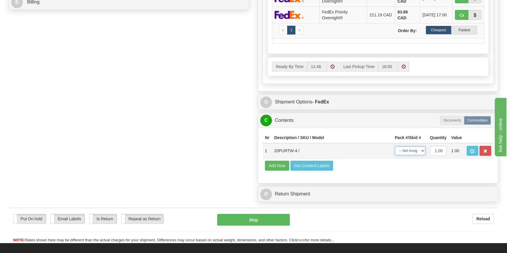
click at [401, 155] on select "-- Not Assigned -- Package 1" at bounding box center [410, 151] width 30 height 9
select select "0"
click at [395, 147] on select "-- Not Assigned -- Package 1" at bounding box center [410, 151] width 30 height 9
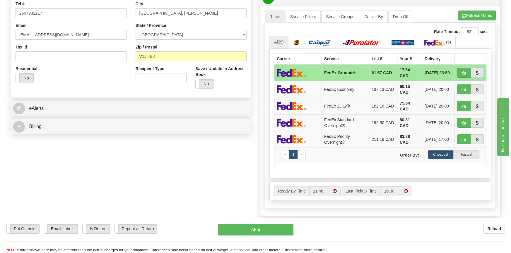
scroll to position [160, 0]
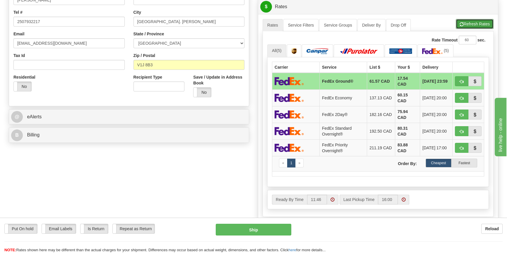
click at [472, 28] on button "Refresh Rates" at bounding box center [475, 24] width 38 height 10
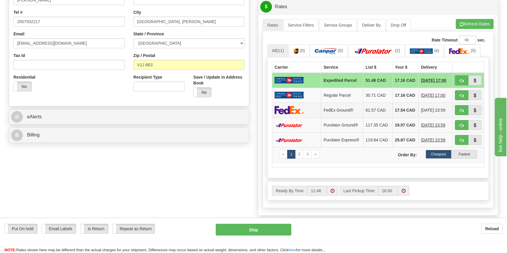
click at [296, 111] on img at bounding box center [289, 110] width 29 height 8
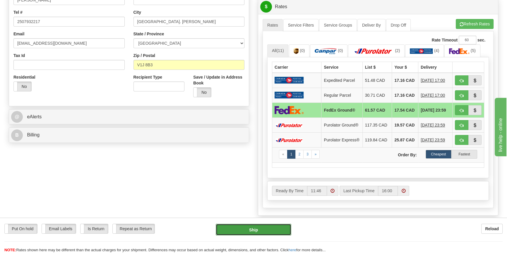
click at [262, 234] on button "Ship" at bounding box center [254, 230] width 76 height 12
type input "92"
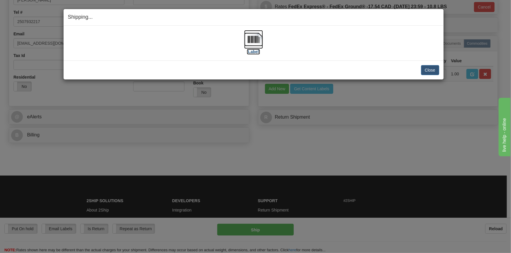
click at [257, 38] on img at bounding box center [253, 39] width 19 height 19
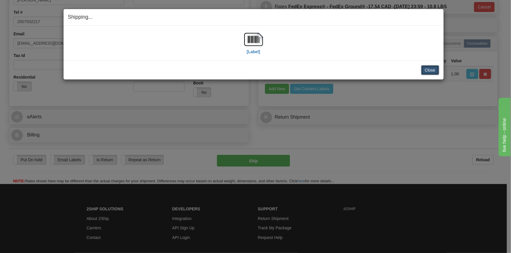
click at [428, 70] on button "Close" at bounding box center [430, 70] width 18 height 10
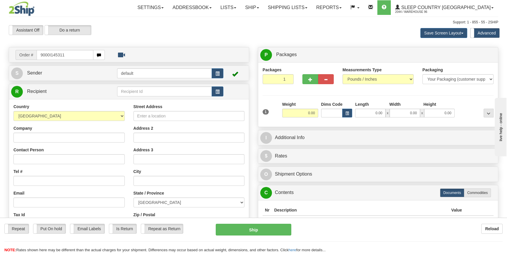
type input "9000I145311"
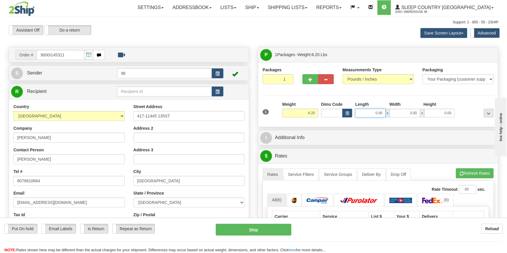
drag, startPoint x: 385, startPoint y: 116, endPoint x: 380, endPoint y: 114, distance: 4.8
click at [383, 115] on input "0.00" at bounding box center [370, 113] width 30 height 9
type input "13.00"
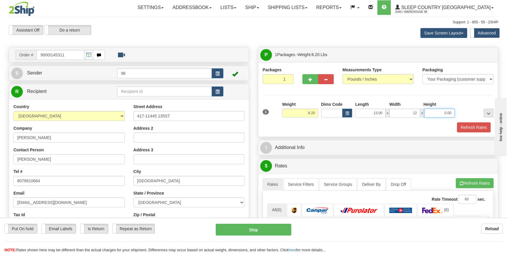
type input "12.00"
type input "4.00"
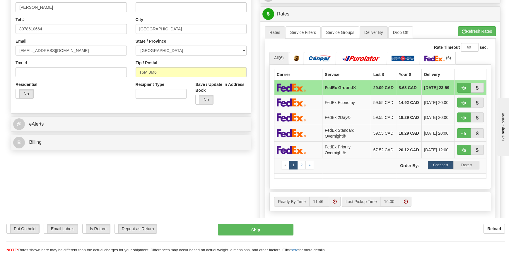
scroll to position [160, 0]
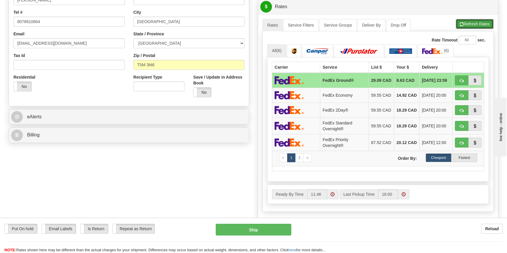
click at [480, 24] on button "Refresh Rates" at bounding box center [475, 24] width 38 height 10
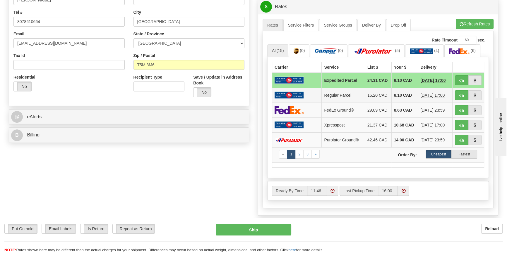
click at [309, 102] on td at bounding box center [296, 95] width 49 height 15
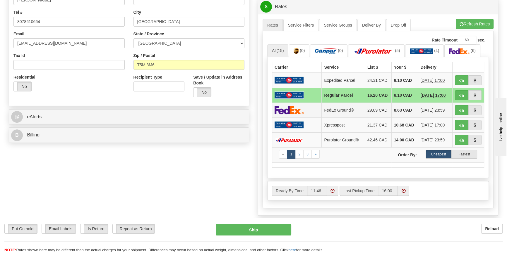
click at [308, 105] on td at bounding box center [296, 110] width 49 height 15
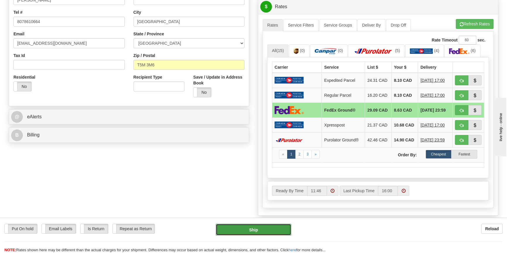
click at [275, 231] on button "Ship" at bounding box center [254, 230] width 76 height 12
type input "92"
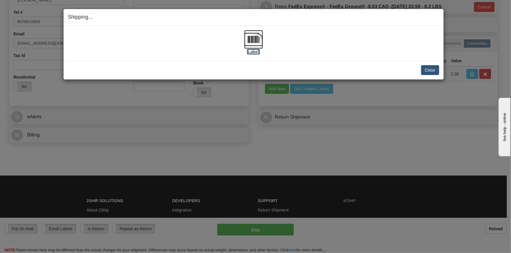
click at [255, 40] on img at bounding box center [253, 39] width 19 height 19
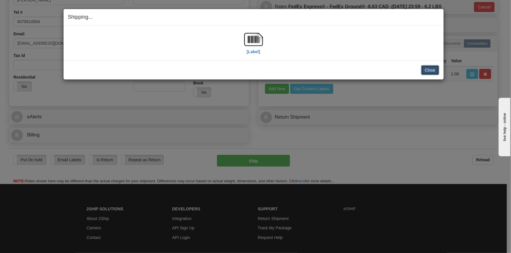
click at [428, 68] on button "Close" at bounding box center [430, 70] width 18 height 10
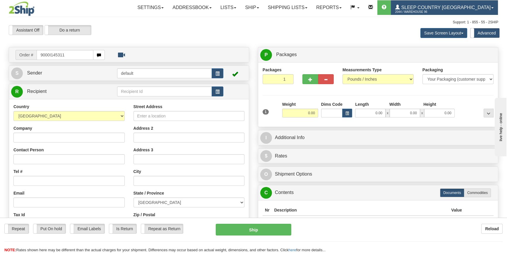
type input "9000I145311"
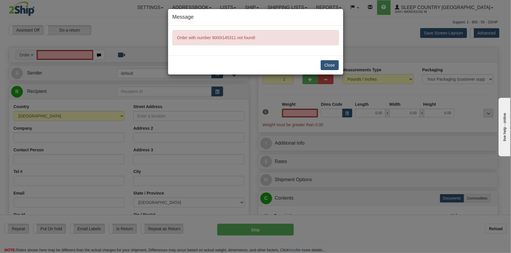
type input "0.00"
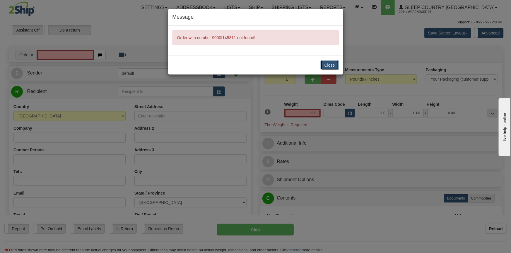
click at [323, 64] on button "Close" at bounding box center [329, 65] width 18 height 10
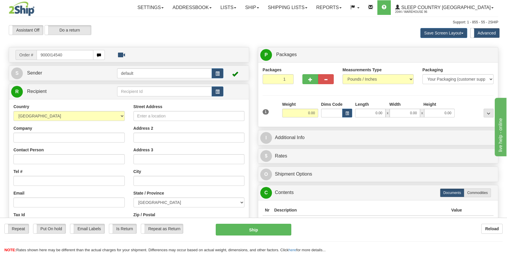
type input "9000I145405"
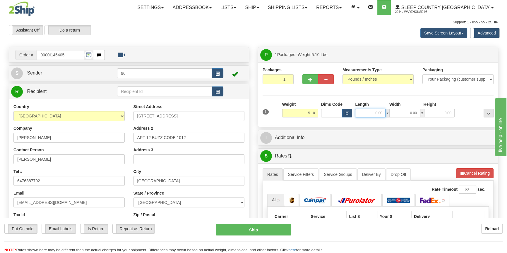
click at [372, 112] on input "0.00" at bounding box center [370, 113] width 30 height 9
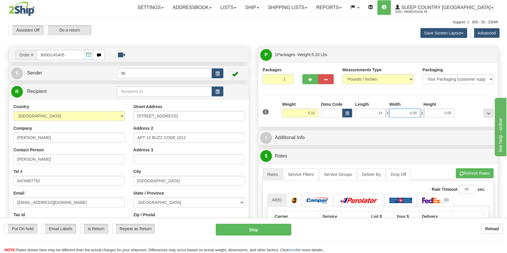
type input "14.00"
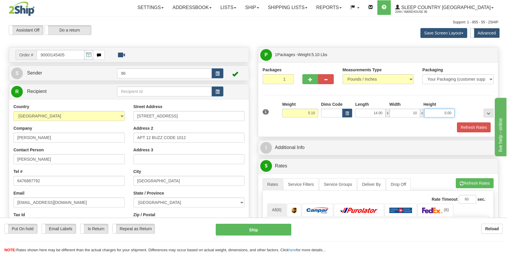
type input "10.00"
type input "4.00"
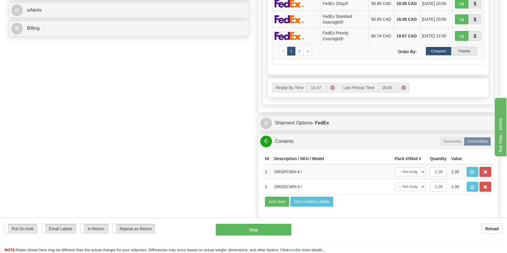
scroll to position [293, 0]
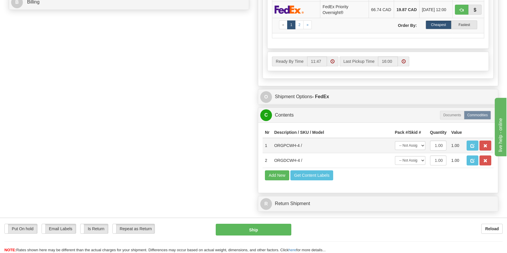
click at [415, 153] on td "-- Not Assigned -- Package 1" at bounding box center [409, 145] width 35 height 15
click at [411, 148] on select "-- Not Assigned -- Package 1" at bounding box center [410, 145] width 30 height 9
select select "0"
click at [395, 146] on select "-- Not Assigned -- Package 1" at bounding box center [410, 145] width 30 height 9
drag, startPoint x: 407, startPoint y: 163, endPoint x: 408, endPoint y: 169, distance: 6.8
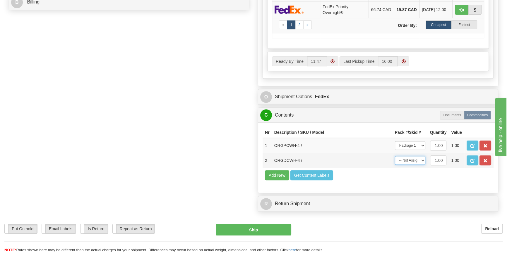
click at [407, 163] on select "-- Not Assigned -- Package 1" at bounding box center [410, 160] width 30 height 9
select select "0"
click at [395, 161] on select "-- Not Assigned -- Package 1" at bounding box center [410, 160] width 30 height 9
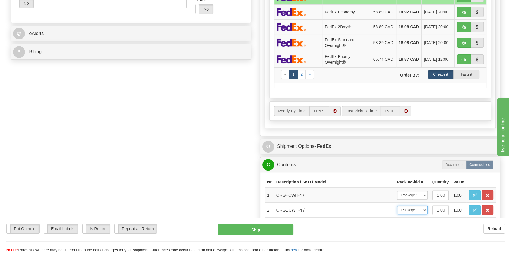
scroll to position [160, 0]
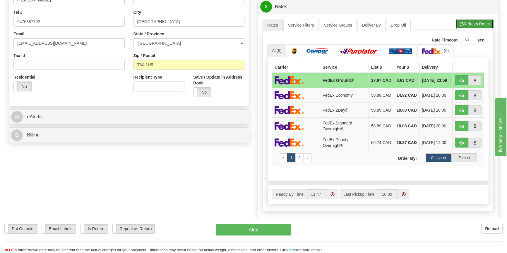
click at [472, 28] on button "Refresh Rates" at bounding box center [475, 24] width 38 height 10
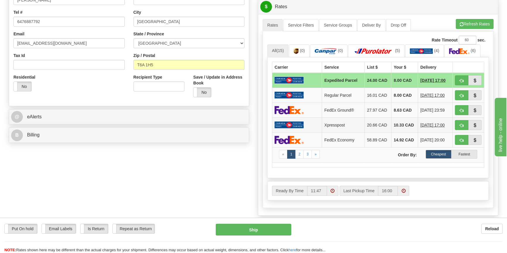
click at [307, 118] on td at bounding box center [297, 125] width 50 height 15
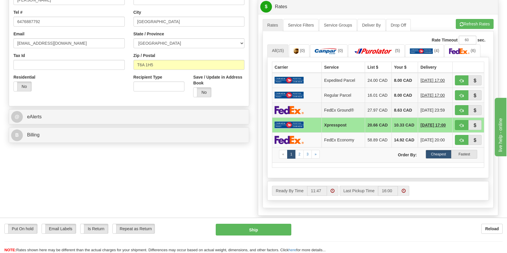
click at [309, 109] on td at bounding box center [296, 110] width 49 height 15
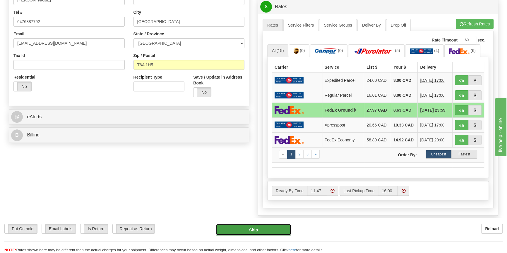
click at [265, 234] on button "Ship" at bounding box center [254, 230] width 76 height 12
type input "92"
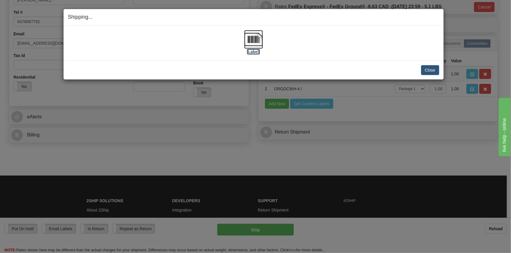
click at [257, 49] on label "[Label]" at bounding box center [253, 52] width 13 height 6
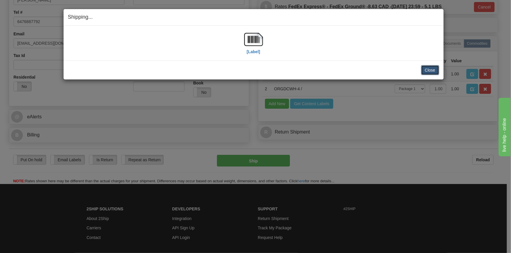
click at [432, 72] on button "Close" at bounding box center [430, 70] width 18 height 10
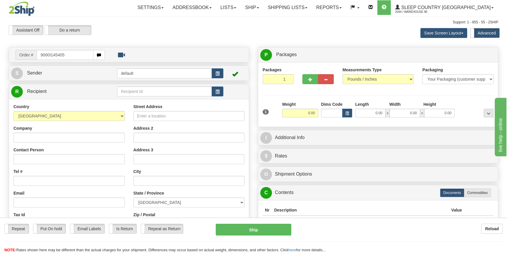
type input "9000I145405"
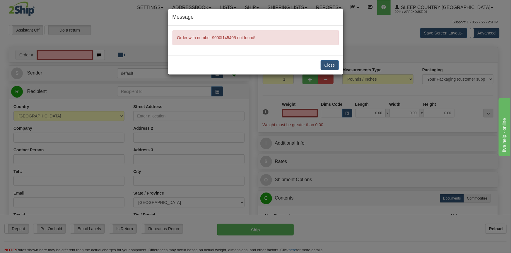
type input "0.00"
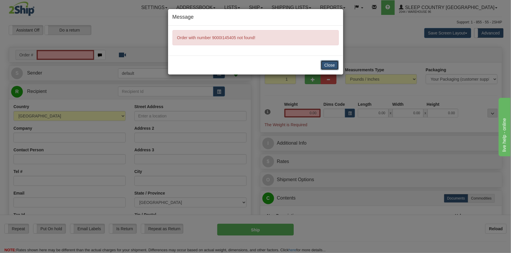
click at [331, 65] on button "Close" at bounding box center [329, 65] width 18 height 10
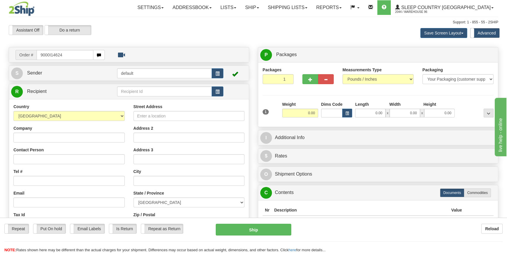
type input "9000I146244"
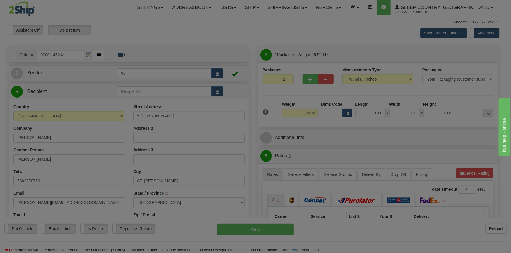
click at [374, 111] on body "Training Course Close Toggle navigation Settings Shipping Preferences New Recip…" at bounding box center [255, 126] width 511 height 253
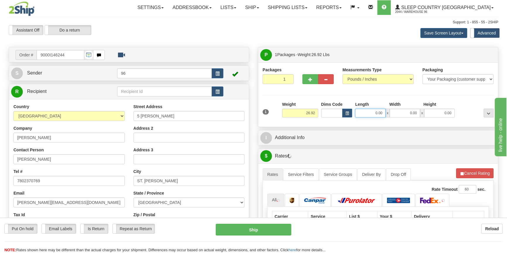
click at [375, 111] on input "0.00" at bounding box center [370, 113] width 30 height 9
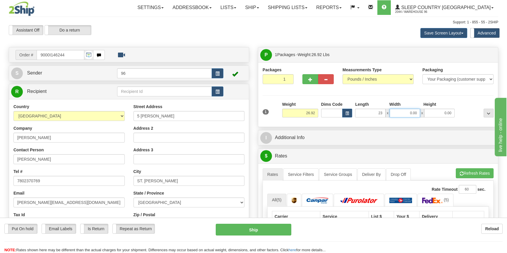
type input "23.00"
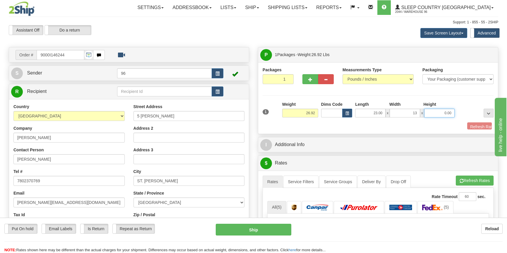
type input "13.00"
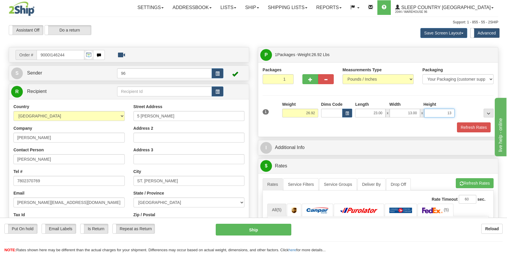
type input "13"
type input "13.00"
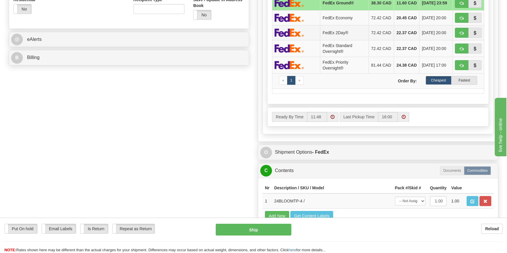
scroll to position [293, 0]
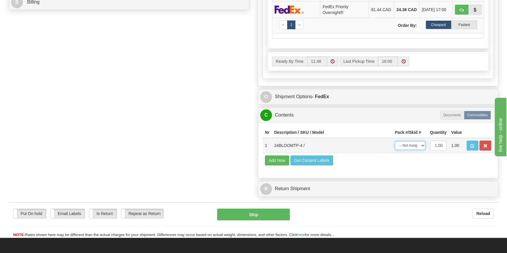
click at [401, 149] on select "-- Not Assigned -- Package 1" at bounding box center [410, 145] width 30 height 9
select select "0"
click at [395, 146] on select "-- Not Assigned -- Package 1" at bounding box center [410, 145] width 30 height 9
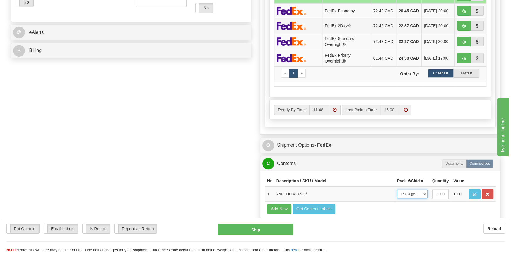
scroll to position [160, 0]
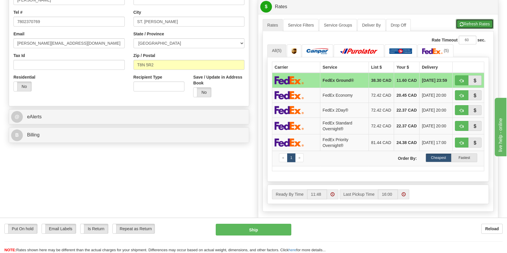
click at [471, 22] on button "Refresh Rates" at bounding box center [475, 24] width 38 height 10
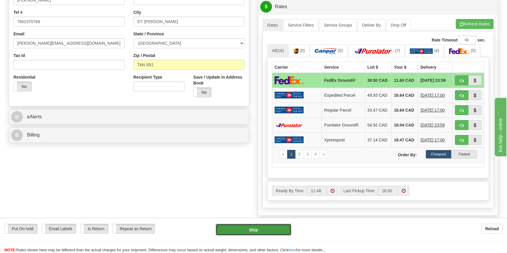
click at [238, 232] on button "Ship" at bounding box center [254, 230] width 76 height 12
type input "92"
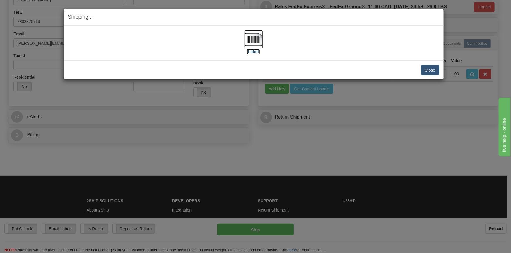
click at [258, 43] on img at bounding box center [253, 39] width 19 height 19
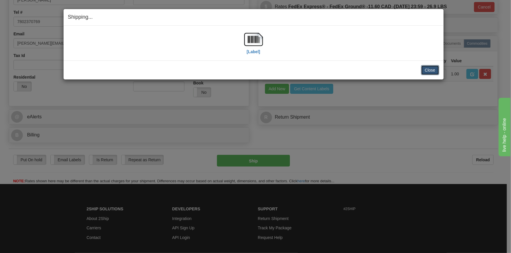
click at [433, 72] on button "Close" at bounding box center [430, 70] width 18 height 10
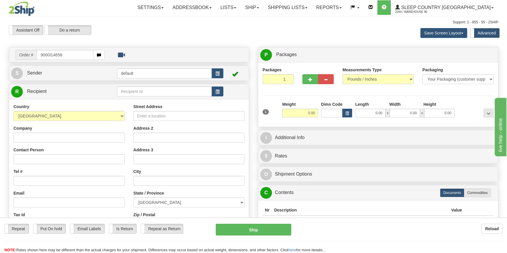
type input "9000I146580"
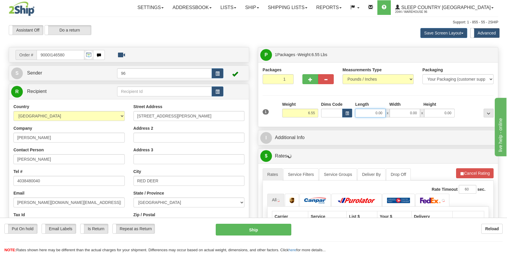
click at [372, 113] on input "0.00" at bounding box center [370, 113] width 30 height 9
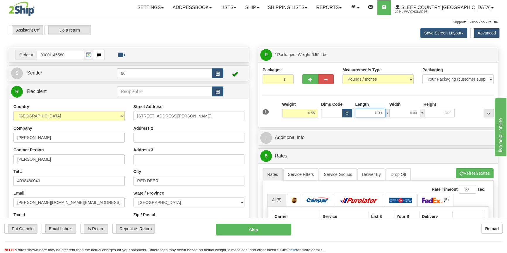
click at [372, 113] on input "1311" at bounding box center [370, 113] width 30 height 9
type input "13.00"
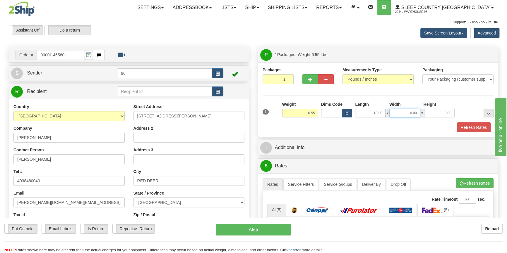
click at [402, 115] on input "0.00" at bounding box center [405, 113] width 30 height 9
type input "11.00"
type input "4.00"
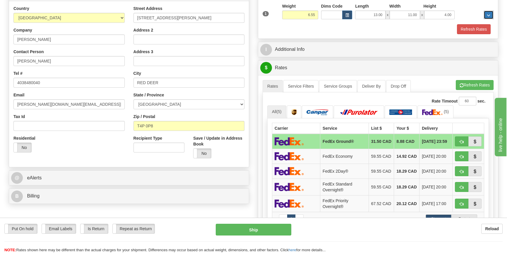
scroll to position [266, 0]
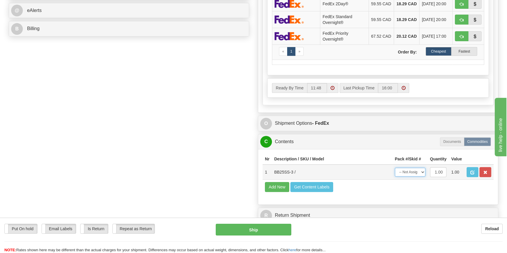
click at [417, 173] on select "-- Not Assigned -- Package 1" at bounding box center [410, 172] width 30 height 9
select select "0"
click at [395, 173] on select "-- Not Assigned -- Package 1" at bounding box center [410, 172] width 30 height 9
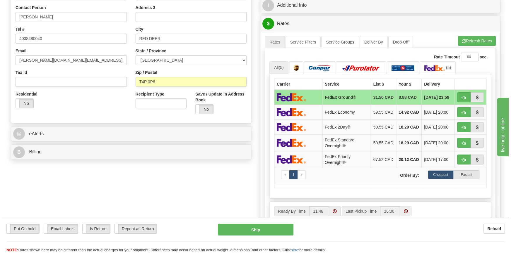
scroll to position [133, 0]
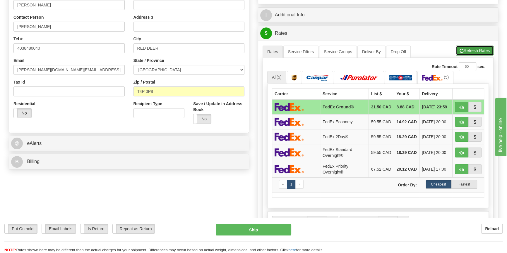
click at [462, 50] on button "Refresh Rates" at bounding box center [475, 51] width 38 height 10
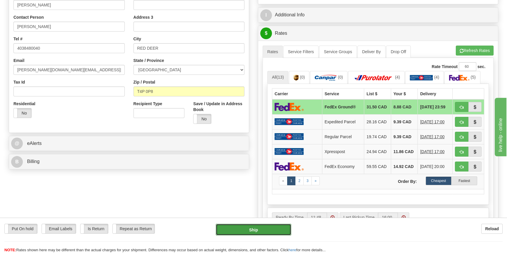
click at [243, 225] on button "Ship" at bounding box center [254, 230] width 76 height 12
type input "92"
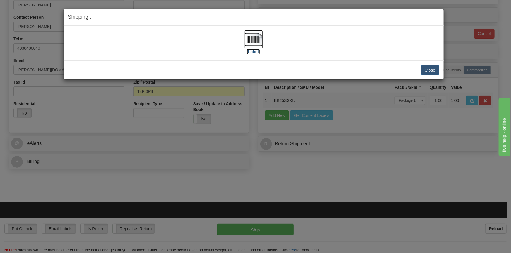
click at [254, 44] on img at bounding box center [253, 39] width 19 height 19
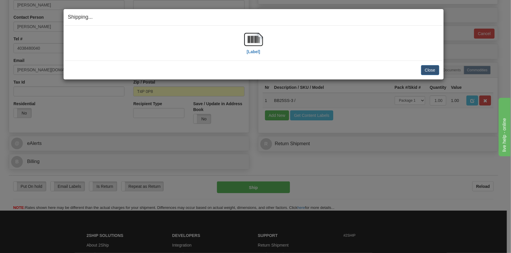
click at [337, 39] on div "[Label]" at bounding box center [253, 43] width 371 height 26
click at [428, 73] on button "Close" at bounding box center [430, 70] width 18 height 10
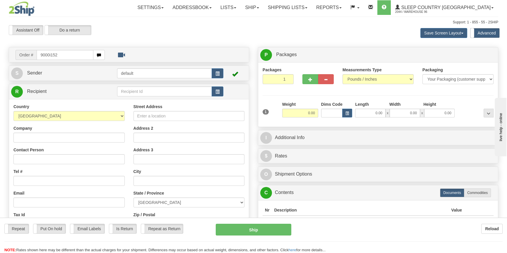
type input "9000i152632"
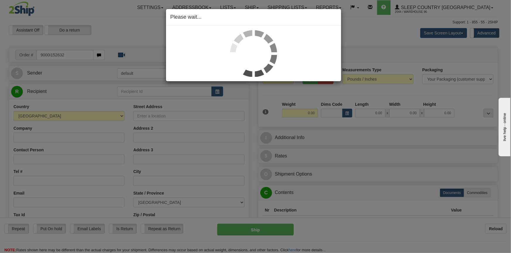
click at [378, 112] on div "Please wait..." at bounding box center [255, 126] width 511 height 253
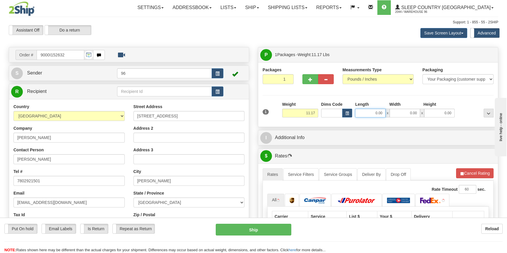
click at [378, 112] on input "0.00" at bounding box center [370, 113] width 30 height 9
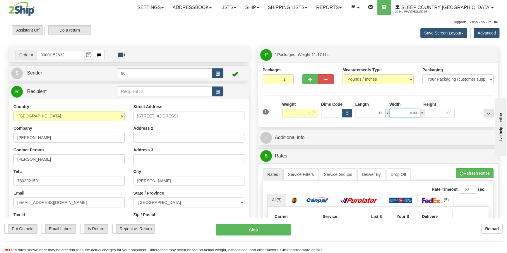
type input "17.00"
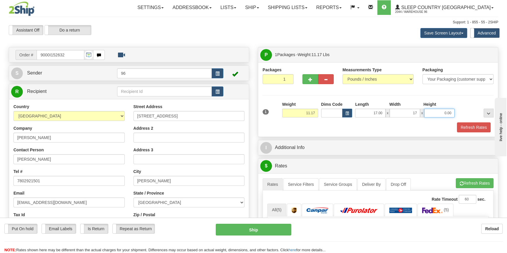
type input "17.00"
type input "10.00"
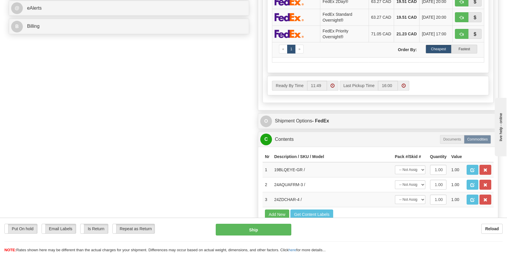
scroll to position [293, 0]
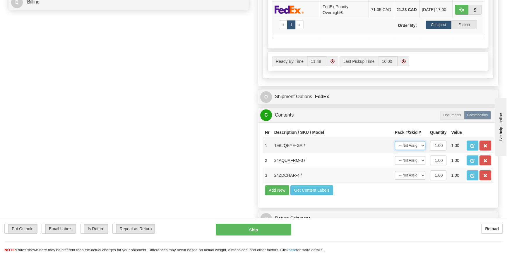
click at [409, 150] on select "-- Not Assigned -- Package 1" at bounding box center [410, 145] width 30 height 9
click at [410, 150] on select "-- Not Assigned -- Package 1" at bounding box center [410, 145] width 30 height 9
select select "0"
click at [395, 146] on select "-- Not Assigned -- Package 1" at bounding box center [410, 145] width 30 height 9
click at [410, 164] on select "-- Not Assigned -- Package 1" at bounding box center [410, 160] width 30 height 9
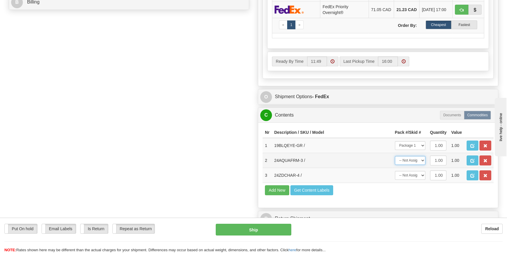
select select "0"
click at [395, 161] on select "-- Not Assigned -- Package 1" at bounding box center [410, 160] width 30 height 9
click at [412, 179] on select "-- Not Assigned -- Package 1" at bounding box center [410, 175] width 30 height 9
select select "0"
click at [395, 176] on select "-- Not Assigned -- Package 1" at bounding box center [410, 175] width 30 height 9
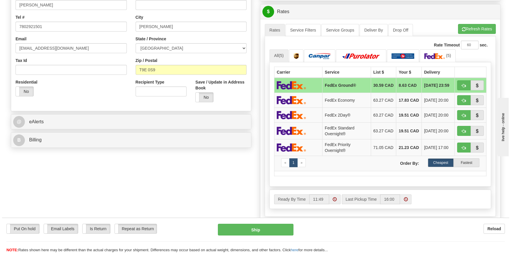
scroll to position [133, 0]
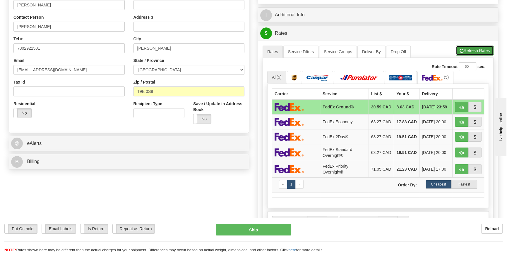
click at [474, 49] on button "Refresh Rates" at bounding box center [475, 51] width 38 height 10
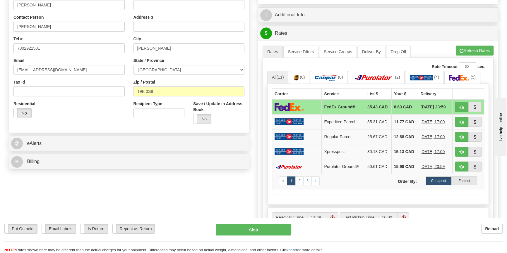
click at [240, 222] on div "Put On hold Put On hold Email Labels Email Labels Edit Is Return Is Return Repe…" at bounding box center [253, 235] width 507 height 35
click at [239, 225] on button "Ship" at bounding box center [254, 230] width 76 height 12
type input "92"
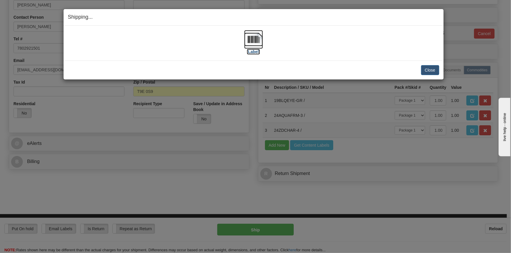
click at [258, 41] on img at bounding box center [253, 39] width 19 height 19
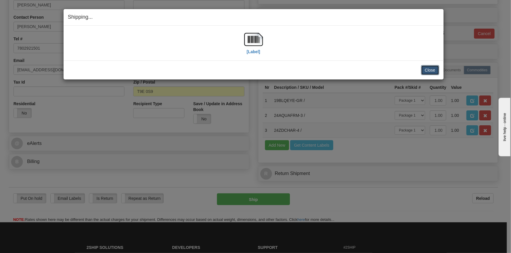
click at [437, 71] on button "Close" at bounding box center [430, 70] width 18 height 10
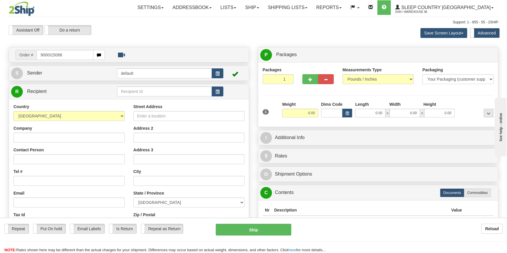
type input "9000I150665"
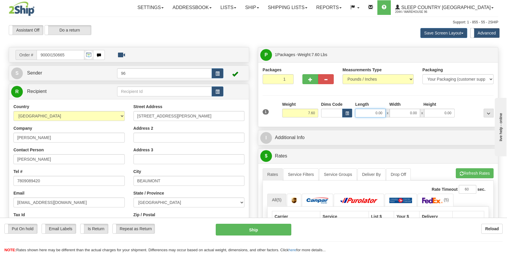
click at [381, 114] on input "0.00" at bounding box center [370, 113] width 30 height 9
type input "16.00"
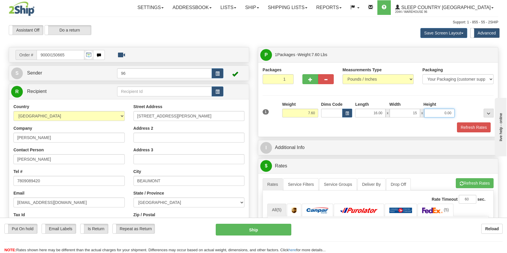
type input "15.00"
type input "8.00"
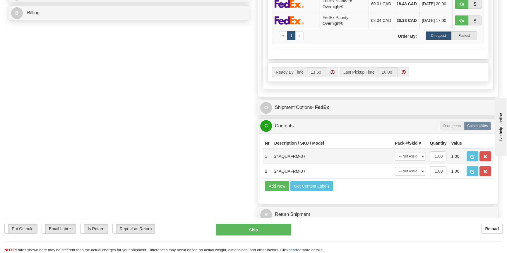
scroll to position [293, 0]
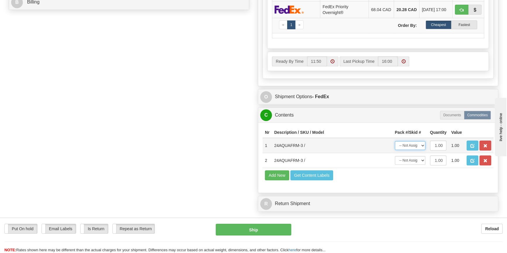
click at [417, 147] on select "-- Not Assigned -- Package 1" at bounding box center [410, 145] width 30 height 9
click at [414, 150] on select "-- Not Assigned -- Package 1" at bounding box center [410, 145] width 30 height 9
select select "0"
click at [395, 146] on select "-- Not Assigned -- Package 1" at bounding box center [410, 145] width 30 height 9
click at [411, 164] on select "-- Not Assigned -- Package 1" at bounding box center [410, 160] width 30 height 9
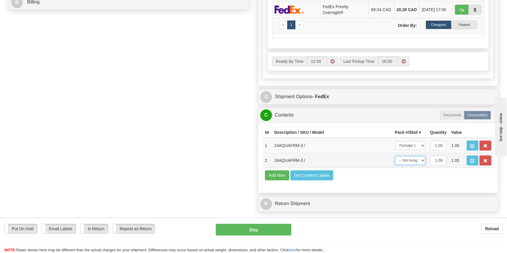
select select "0"
click at [395, 161] on select "-- Not Assigned -- Package 1" at bounding box center [410, 160] width 30 height 9
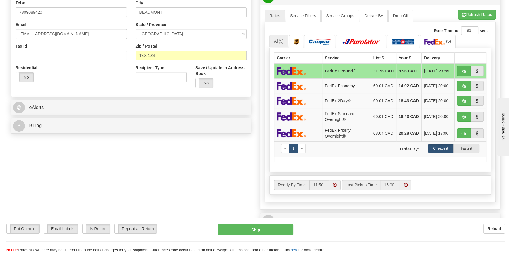
scroll to position [160, 0]
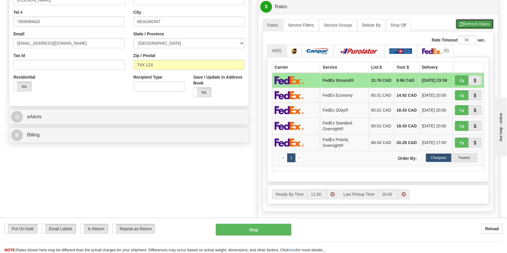
click at [462, 27] on button "Refresh Rates" at bounding box center [475, 24] width 38 height 10
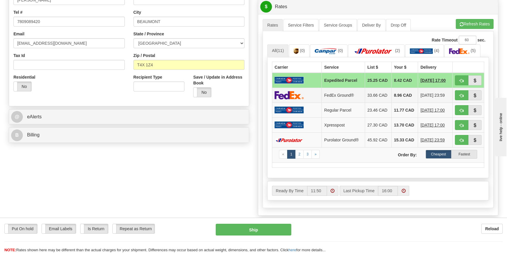
click at [303, 88] on td at bounding box center [296, 95] width 49 height 15
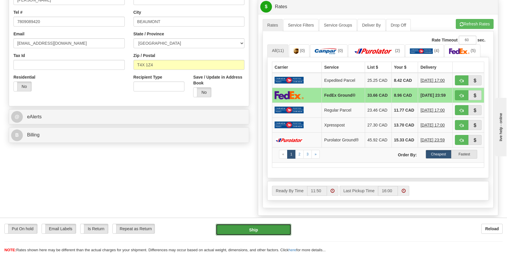
click at [260, 232] on button "Ship" at bounding box center [254, 230] width 76 height 12
type input "92"
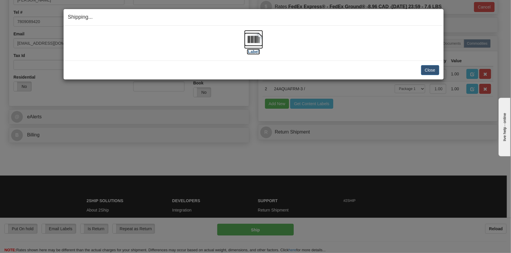
click at [252, 47] on img at bounding box center [253, 39] width 19 height 19
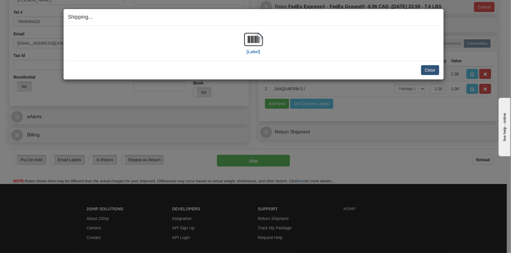
click at [429, 75] on div "Close Cancel Cancel Shipment and Quit Pickup Quit Pickup ONLY" at bounding box center [254, 70] width 380 height 19
click at [430, 68] on button "Close" at bounding box center [430, 70] width 18 height 10
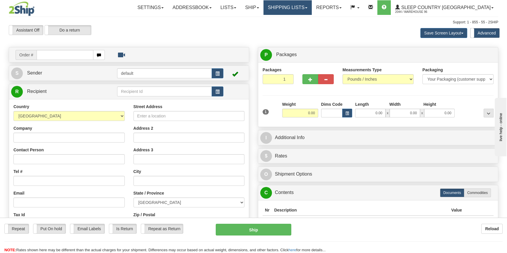
click at [301, 12] on link "Shipping lists" at bounding box center [287, 7] width 48 height 15
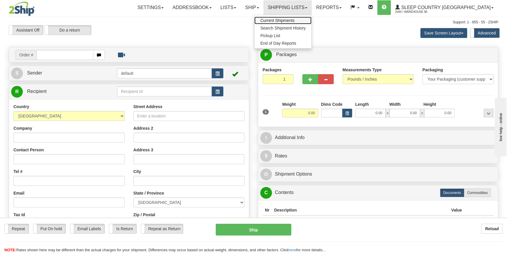
click at [294, 20] on span "Current Shipments" at bounding box center [277, 20] width 34 height 5
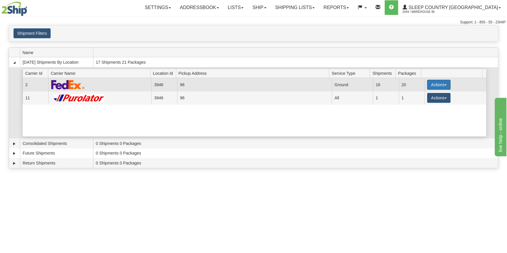
click at [430, 79] on td "Actions Details Close Pickup Zip Print" at bounding box center [455, 84] width 62 height 13
click at [428, 81] on button "Actions" at bounding box center [438, 85] width 23 height 10
click at [425, 104] on link "Close" at bounding box center [426, 104] width 47 height 8
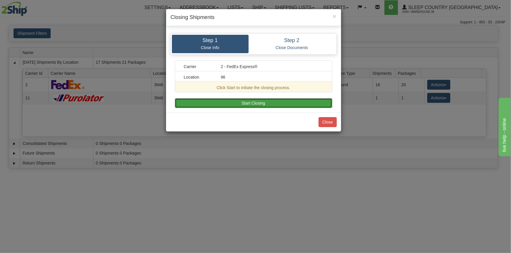
click at [242, 98] on button "Start Closing" at bounding box center [253, 103] width 157 height 10
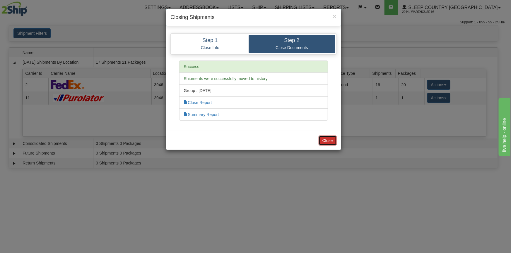
click at [322, 138] on button "Close" at bounding box center [327, 141] width 18 height 10
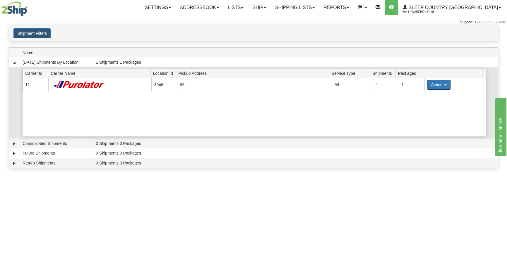
click at [434, 85] on button "Actions" at bounding box center [438, 85] width 23 height 10
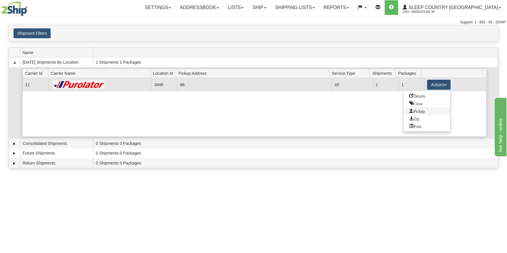
click at [425, 112] on span "Pickup" at bounding box center [417, 111] width 16 height 4
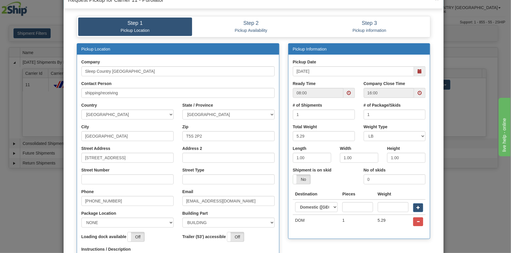
scroll to position [26, 0]
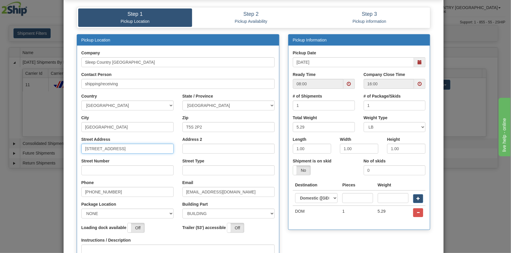
drag, startPoint x: 130, startPoint y: 149, endPoint x: 97, endPoint y: 152, distance: 33.3
click at [97, 152] on input "[STREET_ADDRESS]" at bounding box center [127, 149] width 92 height 10
type input "18137"
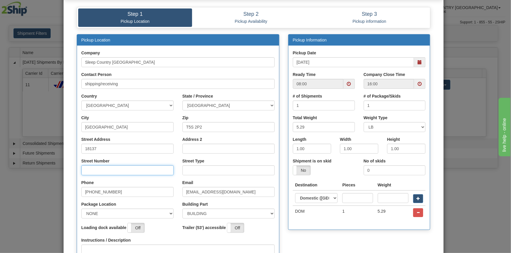
click at [96, 172] on input "Street Number" at bounding box center [127, 171] width 92 height 10
type input "111"
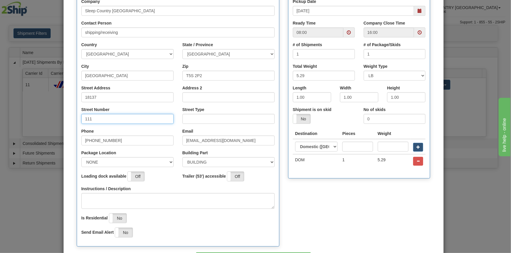
scroll to position [80, 0]
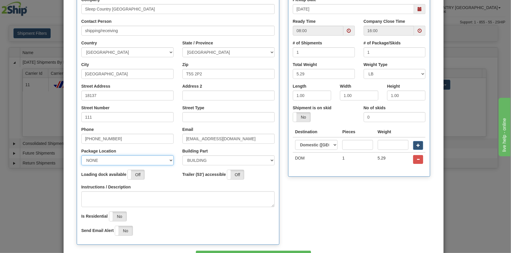
click at [97, 162] on select "NONE FRONT REAR SIDE" at bounding box center [127, 161] width 92 height 10
select select "2"
click at [81, 156] on select "NONE FRONT REAR SIDE" at bounding box center [127, 161] width 92 height 10
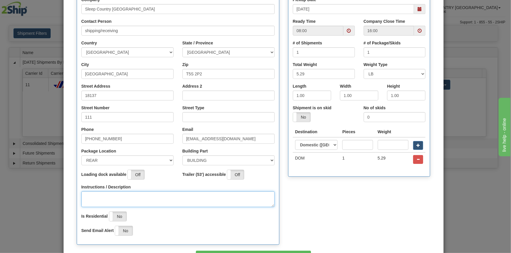
click at [102, 196] on textarea "Instructions / Description" at bounding box center [177, 200] width 193 height 16
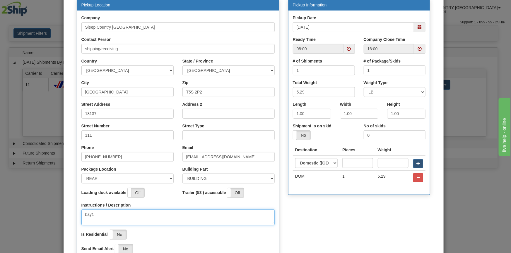
scroll to position [53, 0]
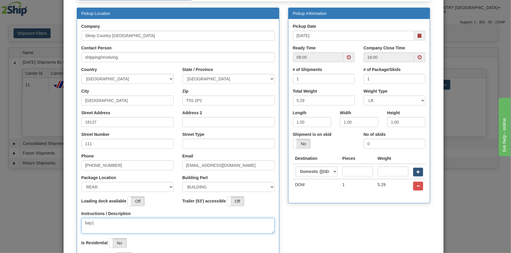
type textarea "bay1"
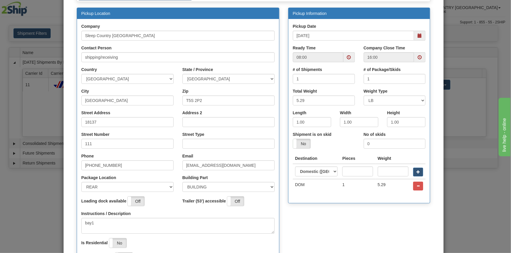
click at [227, 149] on div "Street Type" at bounding box center [228, 143] width 101 height 22
click at [225, 148] on input "Street Type" at bounding box center [228, 144] width 92 height 10
type input "AVE"
drag, startPoint x: 348, startPoint y: 56, endPoint x: 342, endPoint y: 59, distance: 6.8
click at [348, 56] on span at bounding box center [349, 57] width 4 height 4
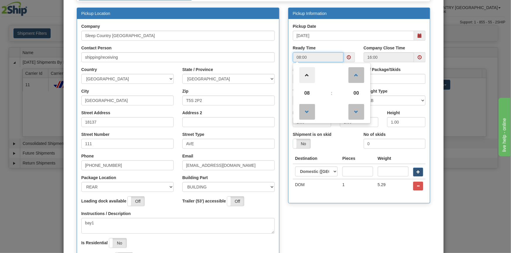
click at [299, 73] on span at bounding box center [307, 75] width 16 height 16
click at [300, 74] on span at bounding box center [307, 75] width 16 height 16
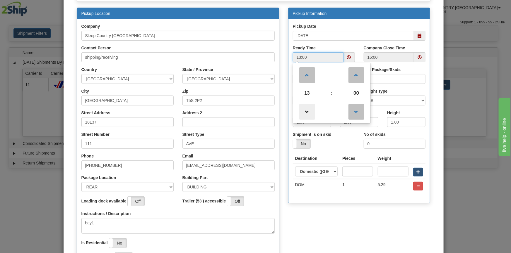
click at [303, 108] on span at bounding box center [307, 112] width 16 height 16
type input "12:00"
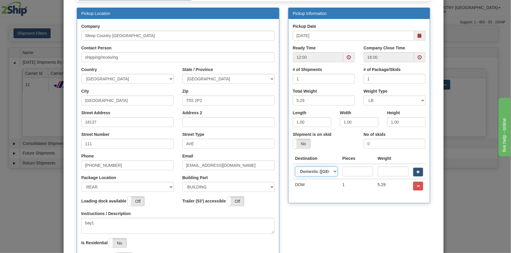
click at [324, 175] on select "Domestic ([GEOGRAPHIC_DATA]) [GEOGRAPHIC_DATA] International" at bounding box center [316, 172] width 43 height 10
click at [331, 202] on div "Pickup Date [DATE] Ready Time 12:00 Company Close Time 16:00 # of Shipments 1" at bounding box center [359, 111] width 142 height 185
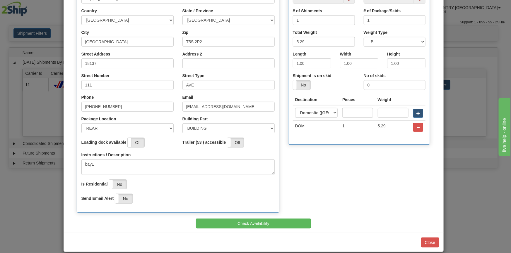
scroll to position [119, 0]
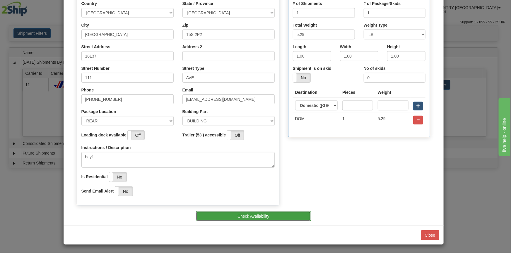
click at [283, 220] on button "Check Availability" at bounding box center [253, 217] width 115 height 10
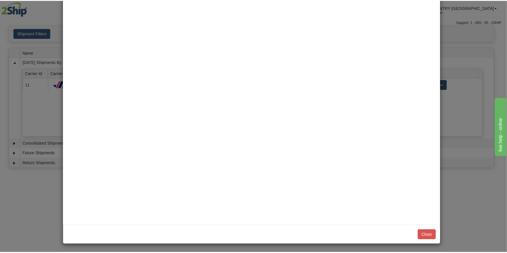
scroll to position [0, 0]
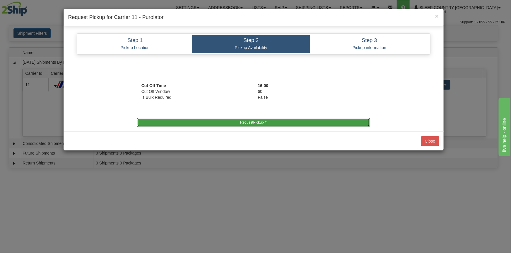
click at [325, 119] on button "RequestPickup #" at bounding box center [253, 122] width 233 height 9
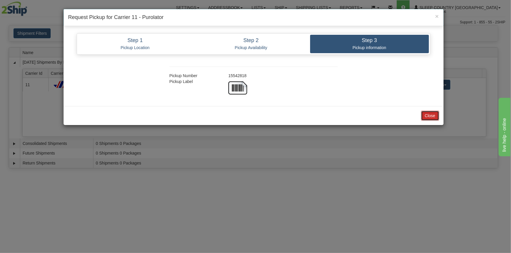
click at [427, 115] on button "Close" at bounding box center [430, 116] width 18 height 10
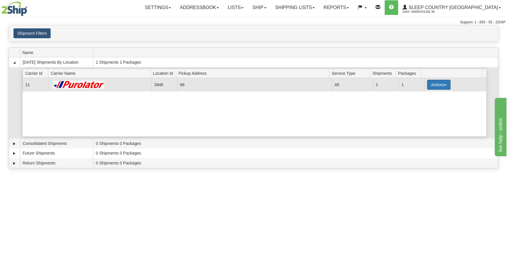
click at [432, 86] on button "Actions" at bounding box center [438, 85] width 23 height 10
click at [423, 104] on span "Close" at bounding box center [415, 103] width 13 height 4
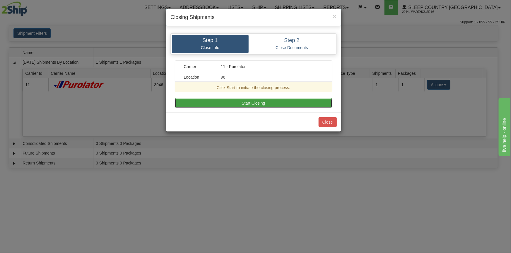
click at [281, 102] on button "Start Closing" at bounding box center [253, 103] width 157 height 10
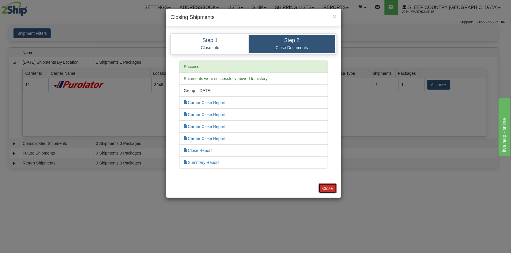
click at [322, 190] on button "Close" at bounding box center [327, 189] width 18 height 10
